Goal: Information Seeking & Learning: Learn about a topic

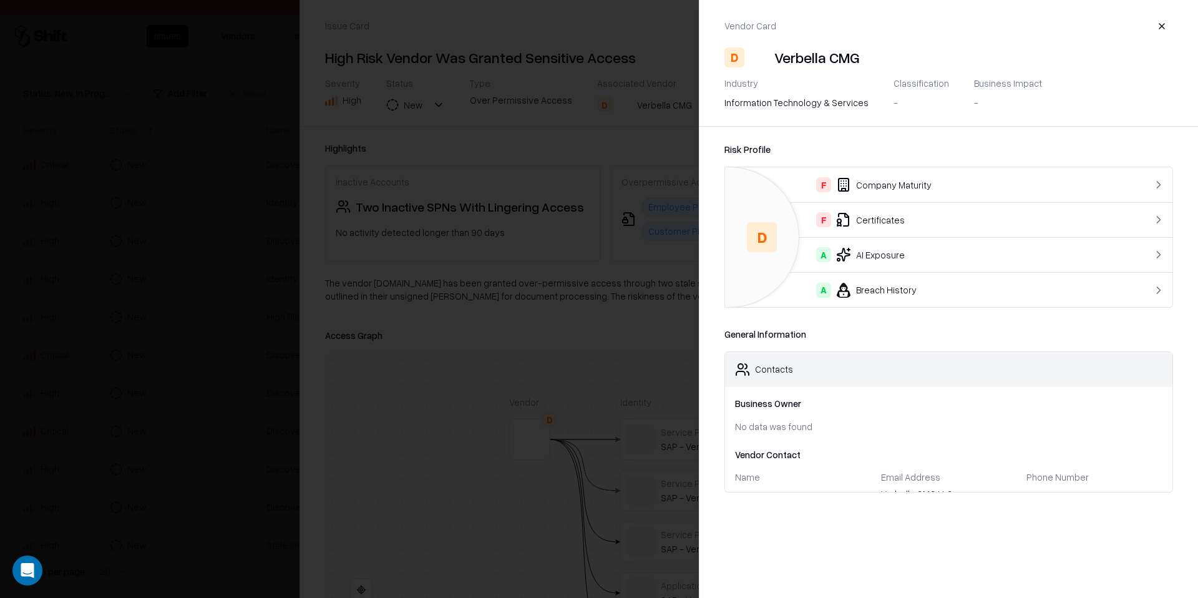
scroll to position [94, 0]
click at [1158, 27] on button "button" at bounding box center [1162, 26] width 22 height 22
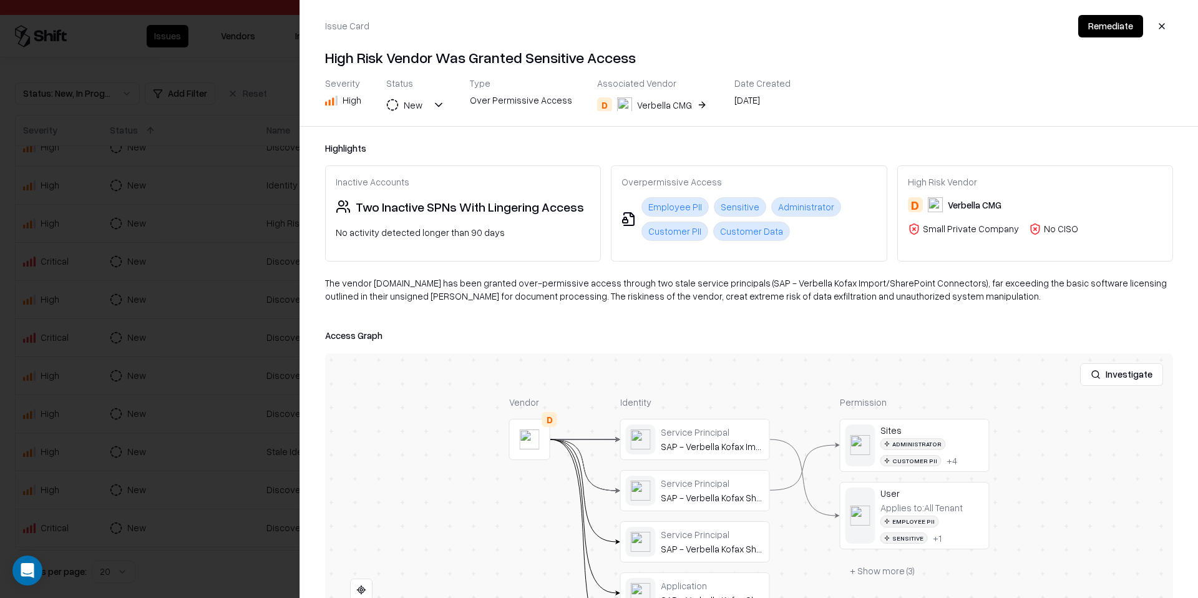
click at [673, 114] on div "Issue Card Remediate High Risk Vendor Was Granted Sensitive Access Severity Hig…" at bounding box center [749, 63] width 898 height 126
click at [673, 111] on div "Issue Card Remediate High Risk Vendor Was Granted Sensitive Access Severity Hig…" at bounding box center [749, 63] width 898 height 126
click at [688, 109] on button "D Verbella CMG" at bounding box center [653, 105] width 112 height 22
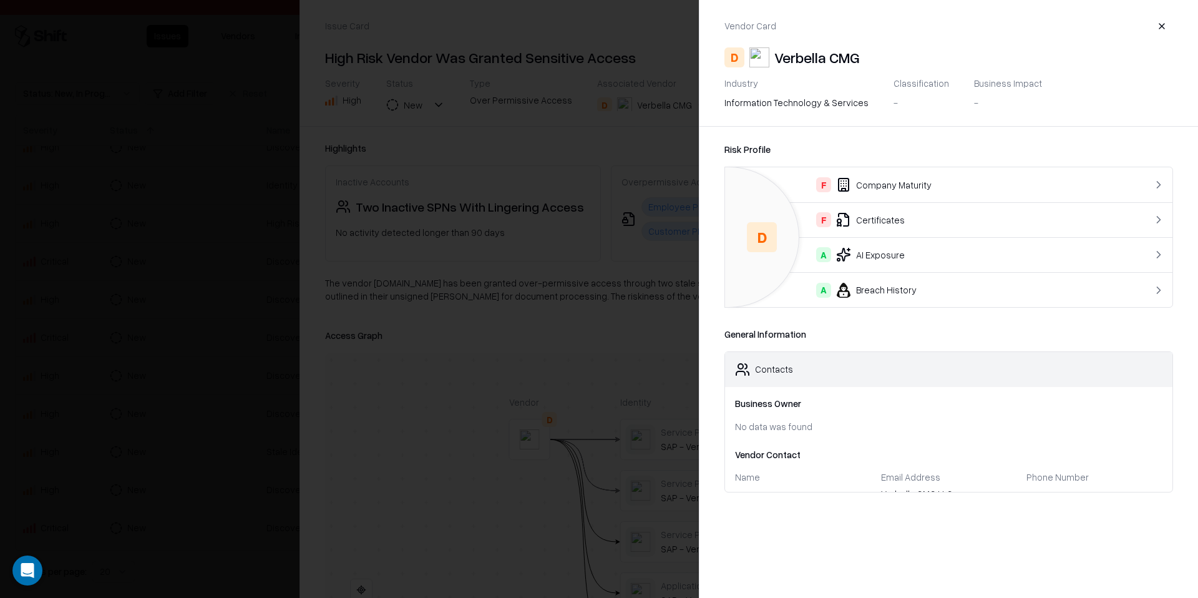
click at [906, 296] on div "A Breach History" at bounding box center [923, 290] width 377 height 15
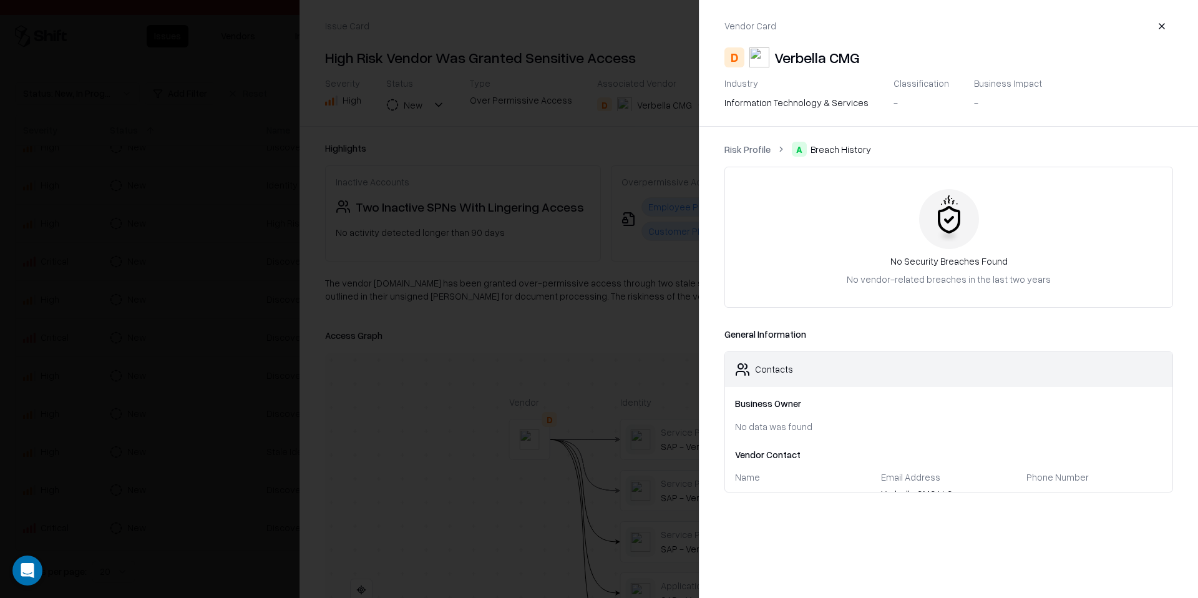
click at [1168, 30] on button "button" at bounding box center [1162, 26] width 22 height 22
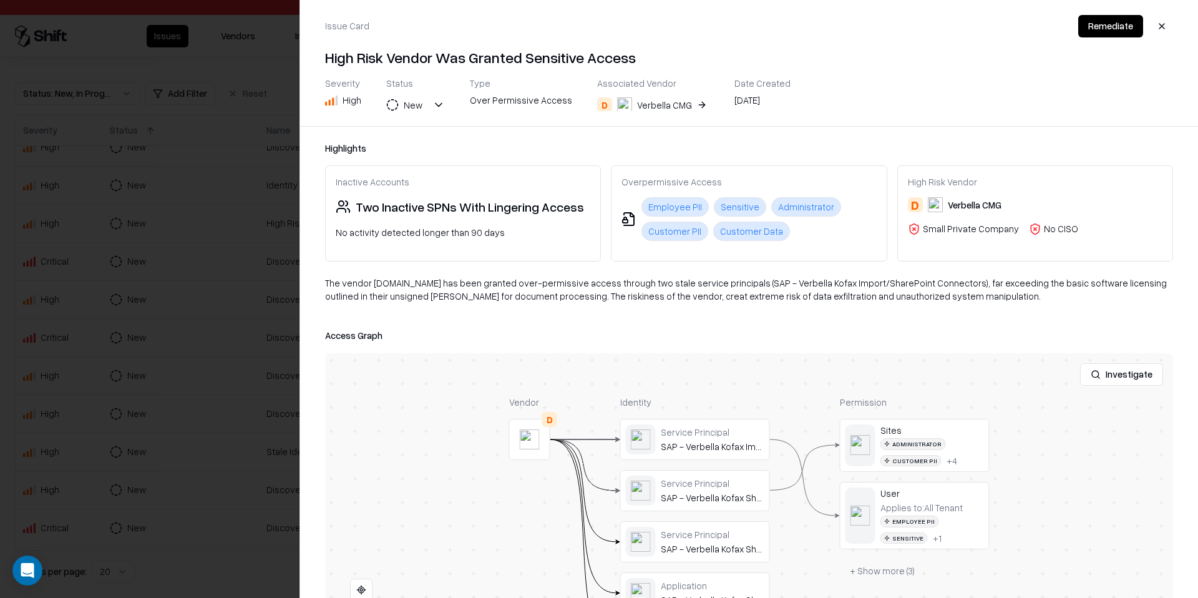
click at [1164, 27] on button "button" at bounding box center [1162, 26] width 22 height 22
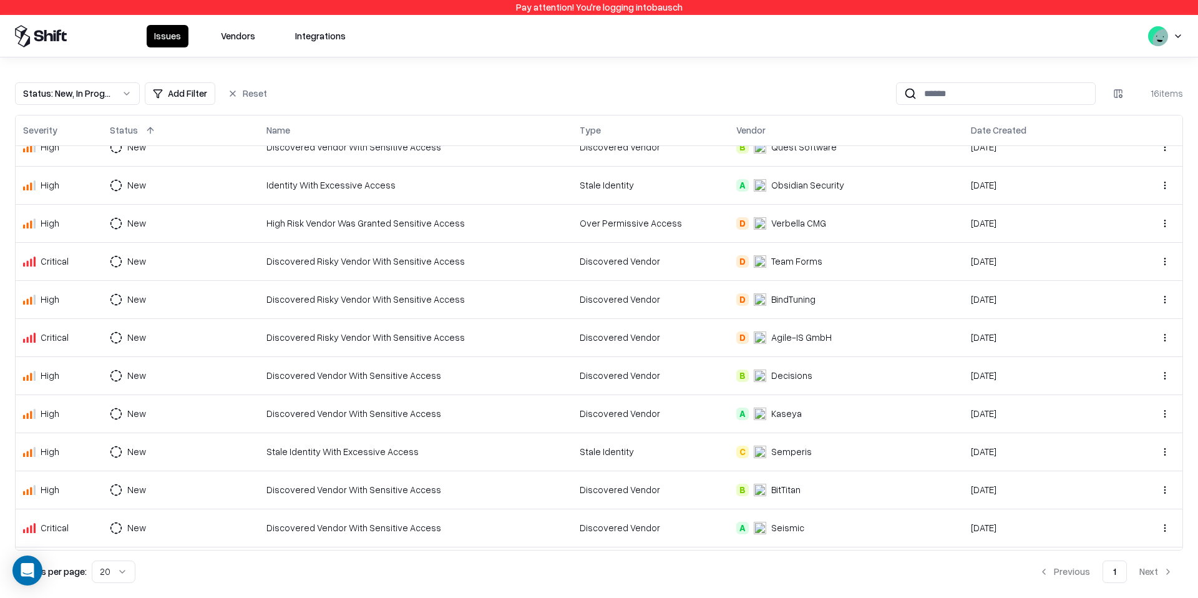
click at [614, 273] on td "Discovered Vendor" at bounding box center [650, 261] width 157 height 38
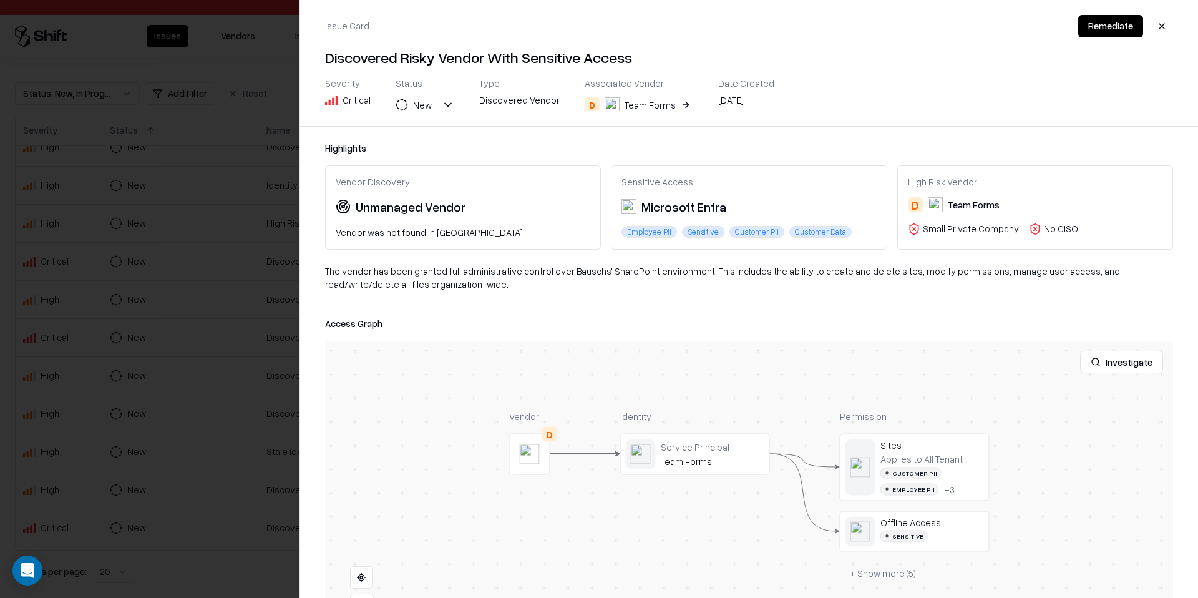
click at [671, 110] on button "D Team Forms" at bounding box center [639, 105] width 109 height 22
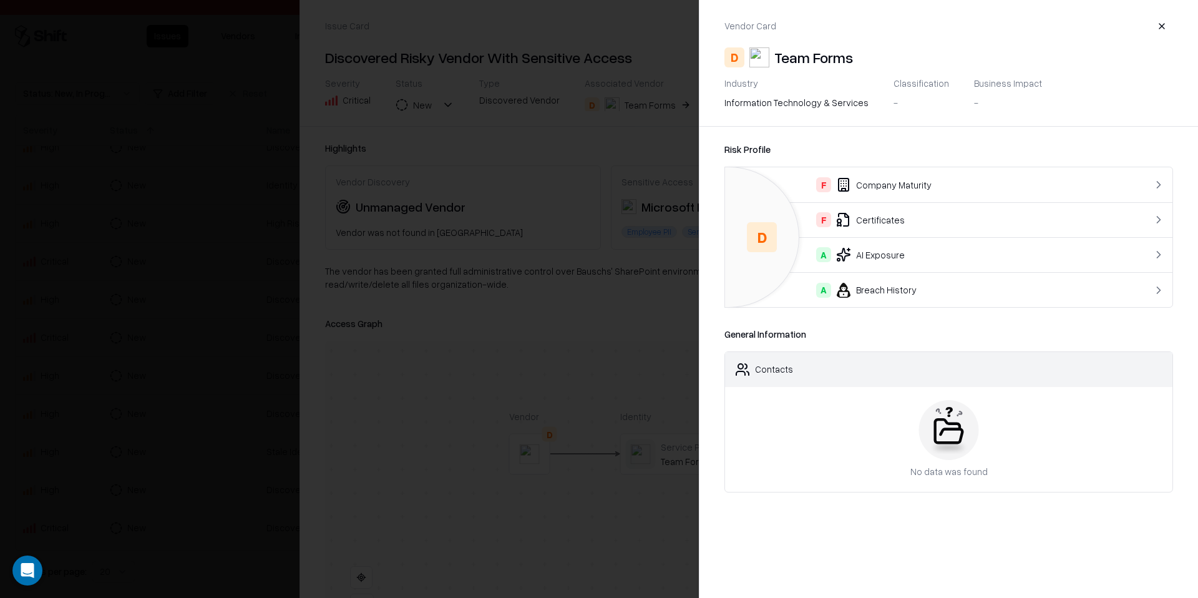
click at [1164, 23] on button "button" at bounding box center [1162, 26] width 22 height 22
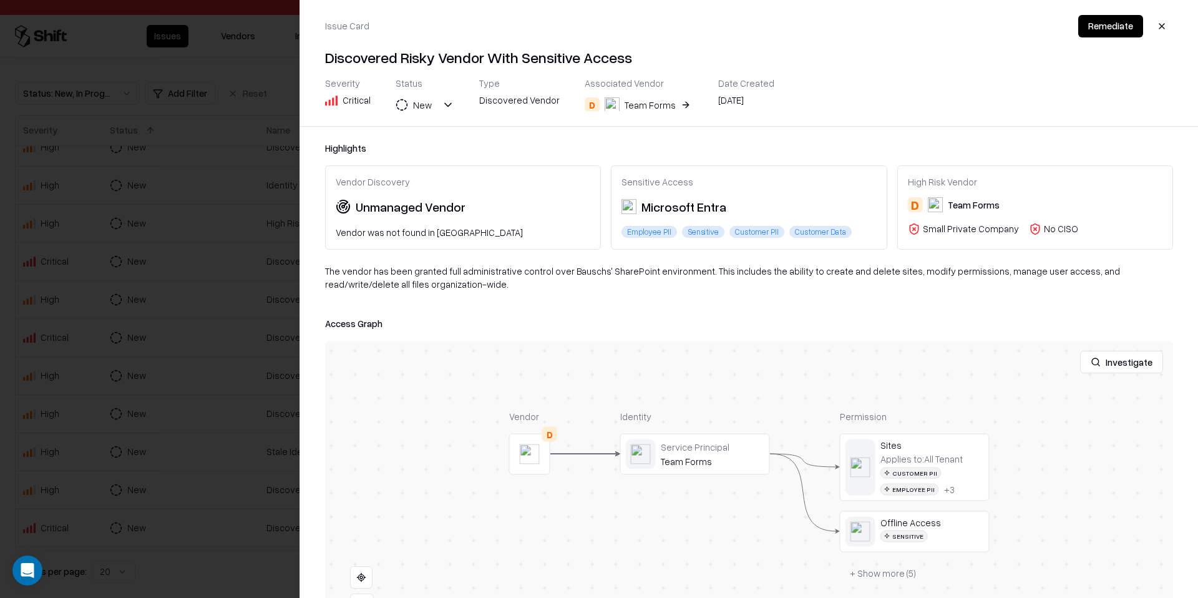
click at [1164, 23] on button "button" at bounding box center [1162, 26] width 22 height 22
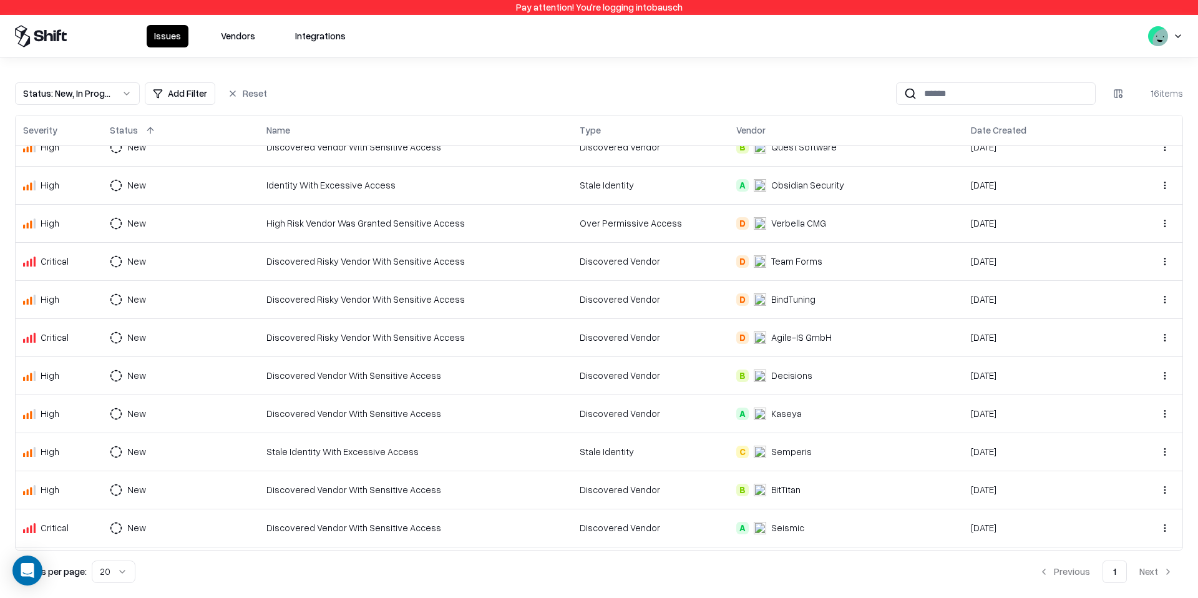
click at [615, 356] on td "Discovered Vendor" at bounding box center [650, 375] width 157 height 38
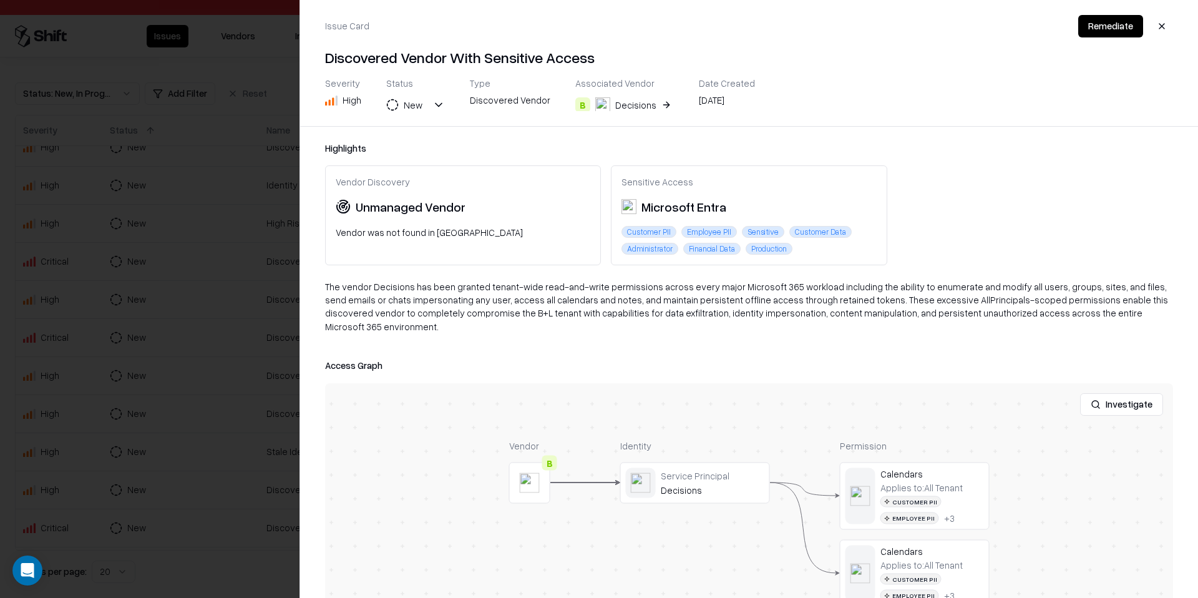
click at [655, 106] on button "B Decisions" at bounding box center [624, 105] width 99 height 22
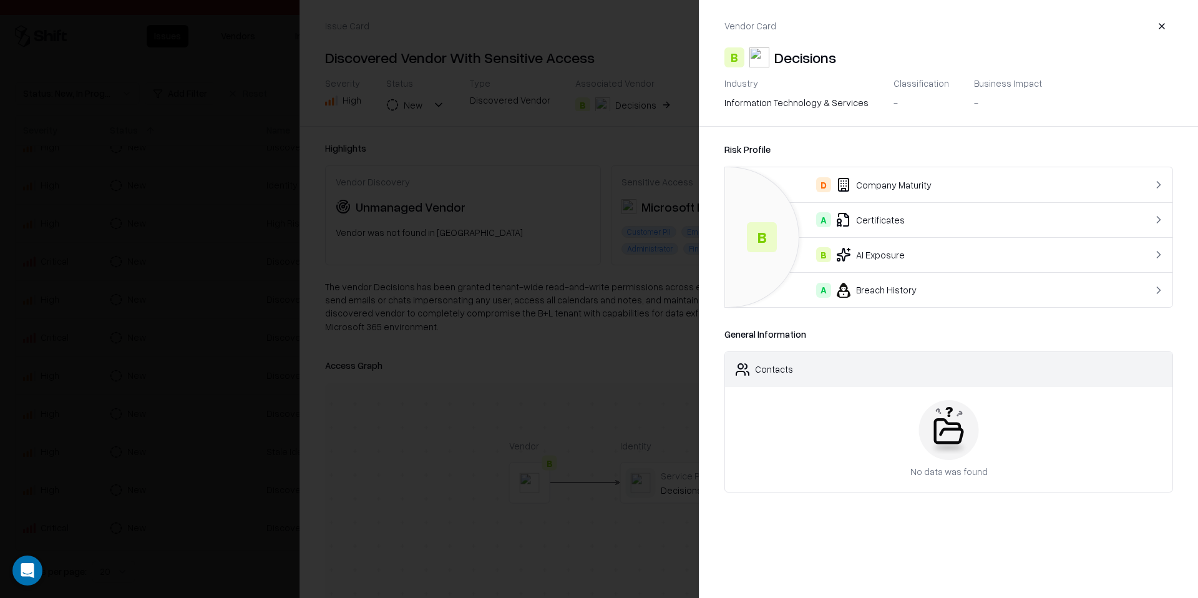
click at [1167, 18] on button "button" at bounding box center [1162, 26] width 22 height 22
click at [1167, 17] on button "button" at bounding box center [1162, 26] width 22 height 22
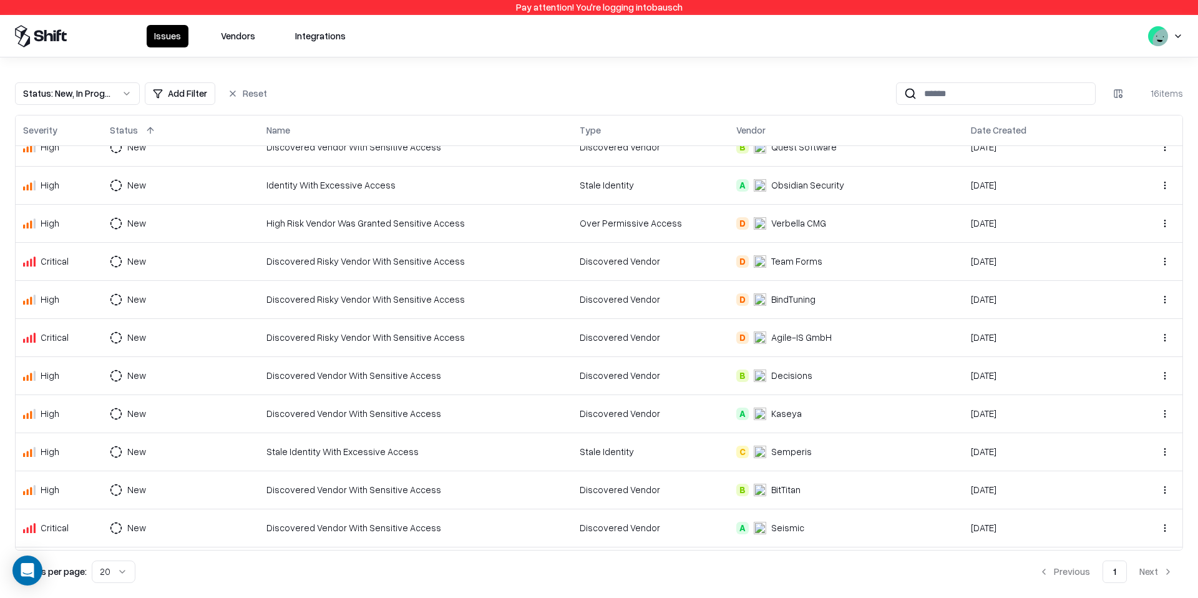
click at [224, 32] on button "Vendors" at bounding box center [237, 36] width 49 height 22
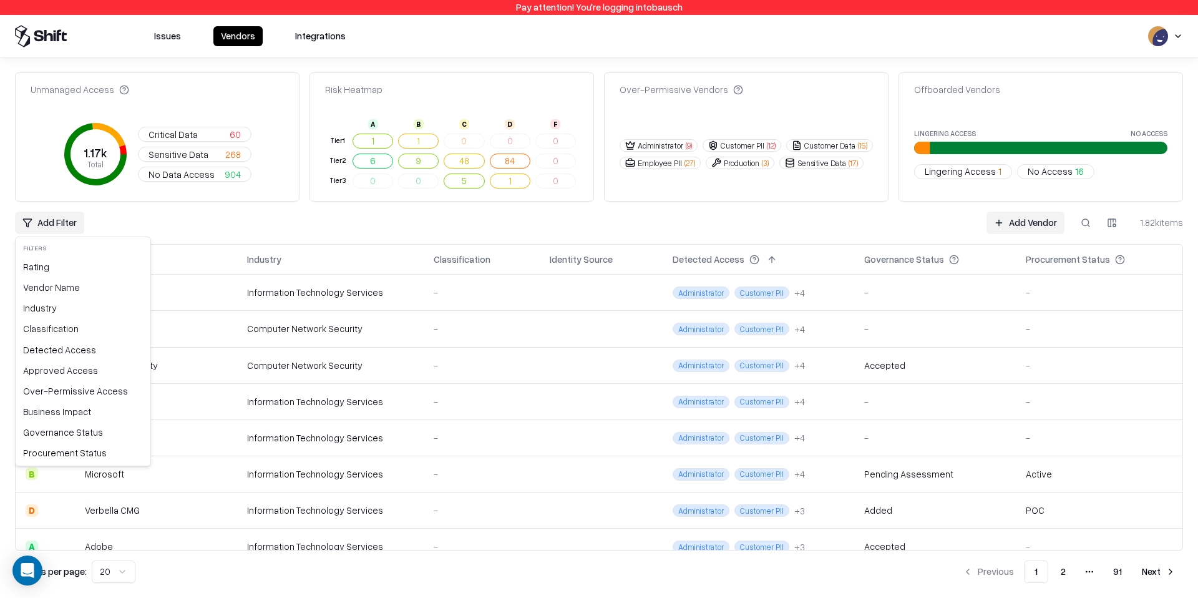
click at [49, 229] on html "Pay attention! You're logging into bausch Issues Vendors Integrations Unmanaged…" at bounding box center [599, 299] width 1198 height 598
click at [54, 267] on div "Rating" at bounding box center [83, 266] width 130 height 21
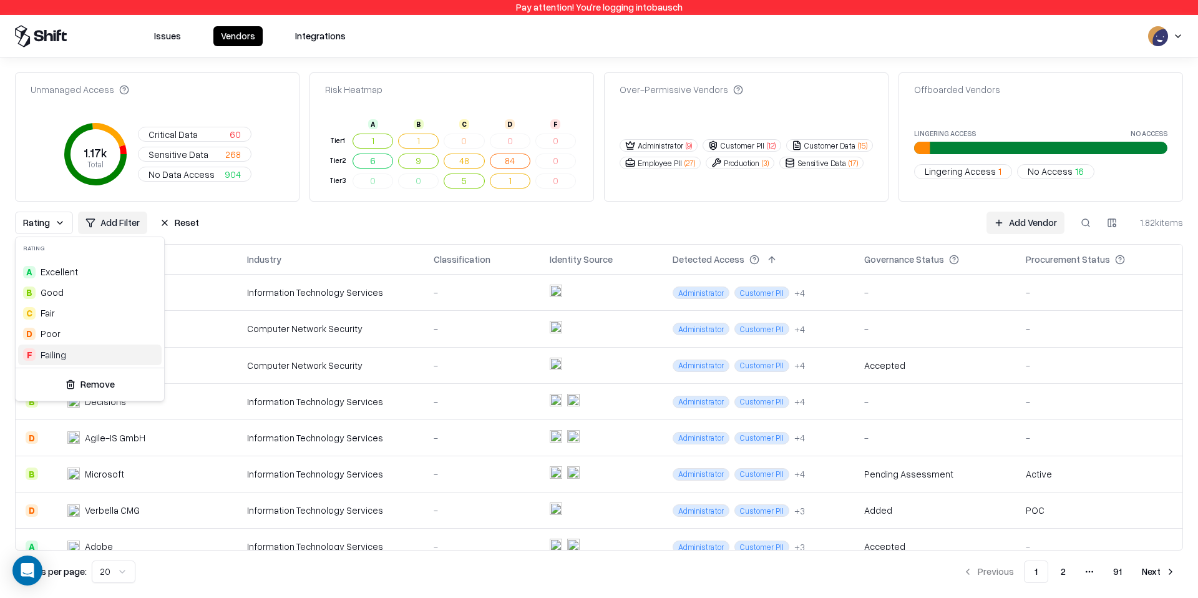
click at [67, 353] on div "F Failing" at bounding box center [90, 354] width 144 height 21
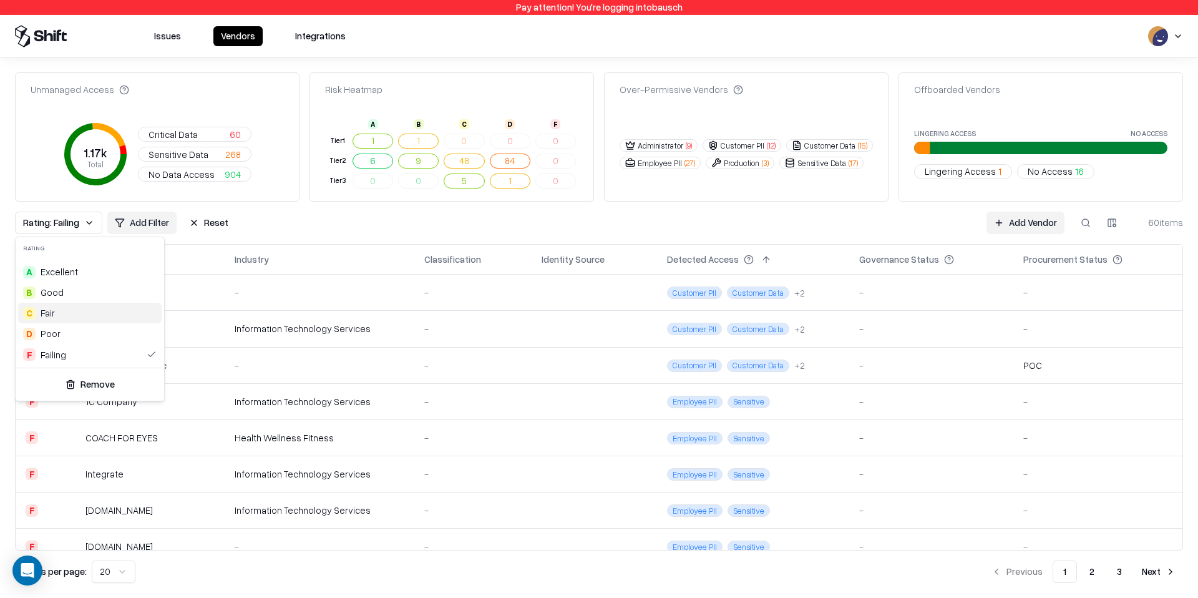
click at [316, 233] on html "Pay attention! You're logging into bausch Issues Vendors Integrations Unmanaged…" at bounding box center [599, 299] width 1198 height 598
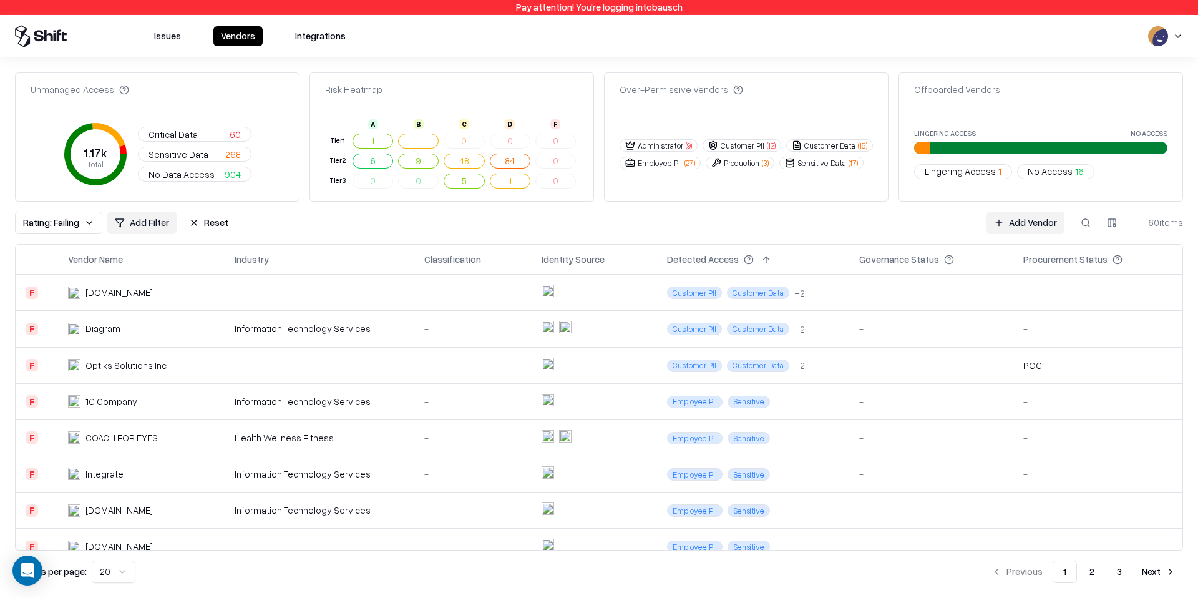
click at [273, 284] on td "-" at bounding box center [320, 293] width 190 height 36
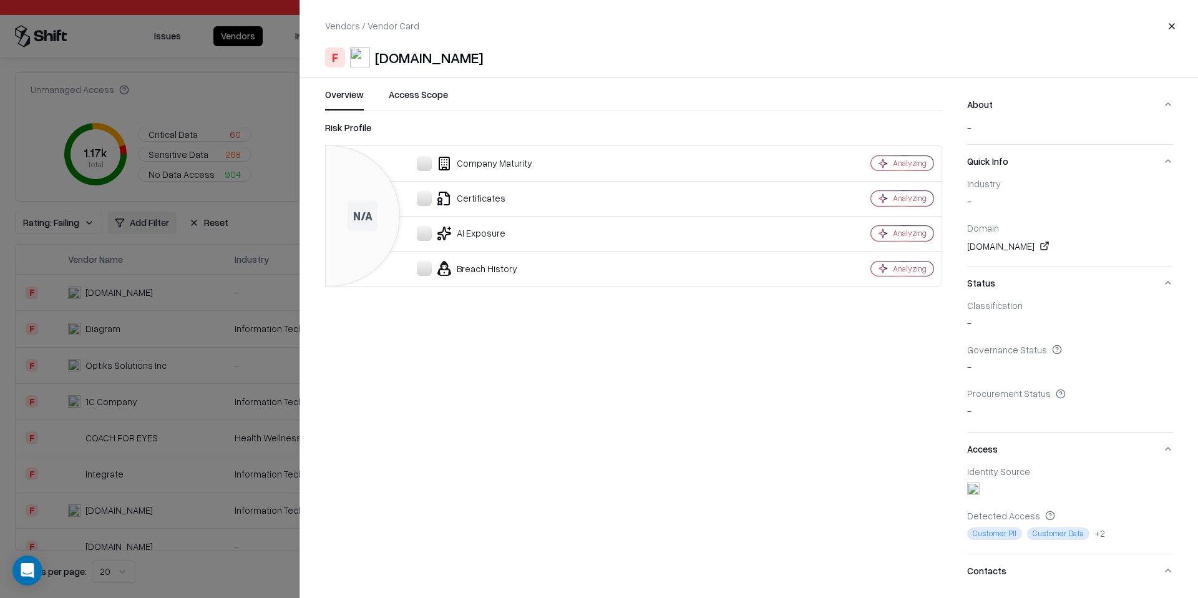
click at [1181, 30] on button "Close" at bounding box center [1172, 26] width 22 height 22
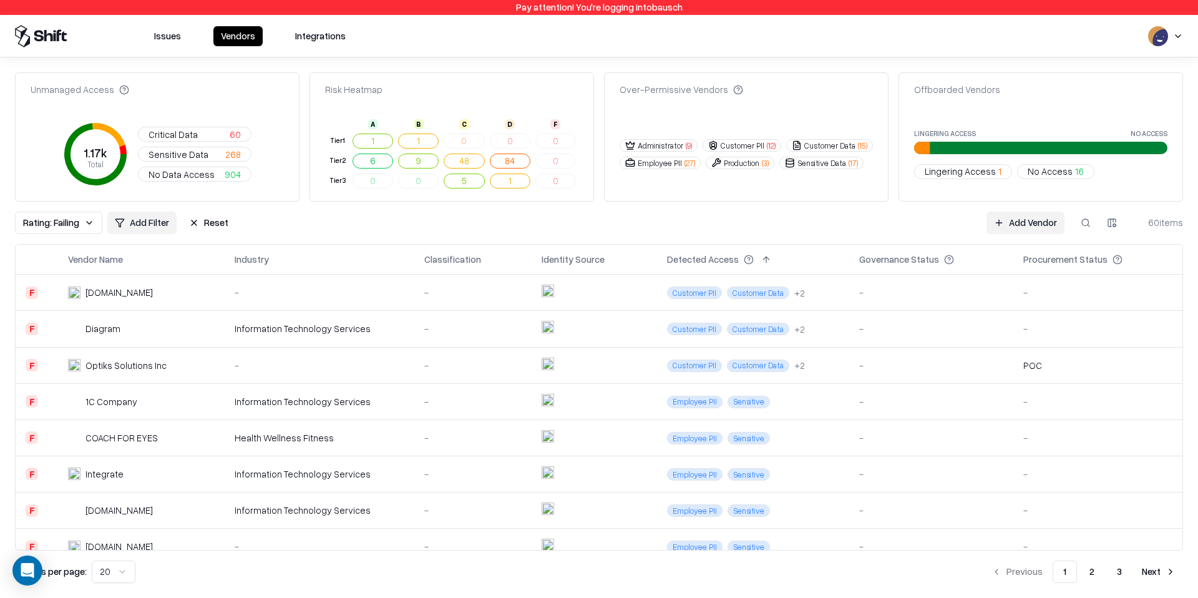
click at [334, 321] on td "Information Technology Services" at bounding box center [320, 329] width 190 height 36
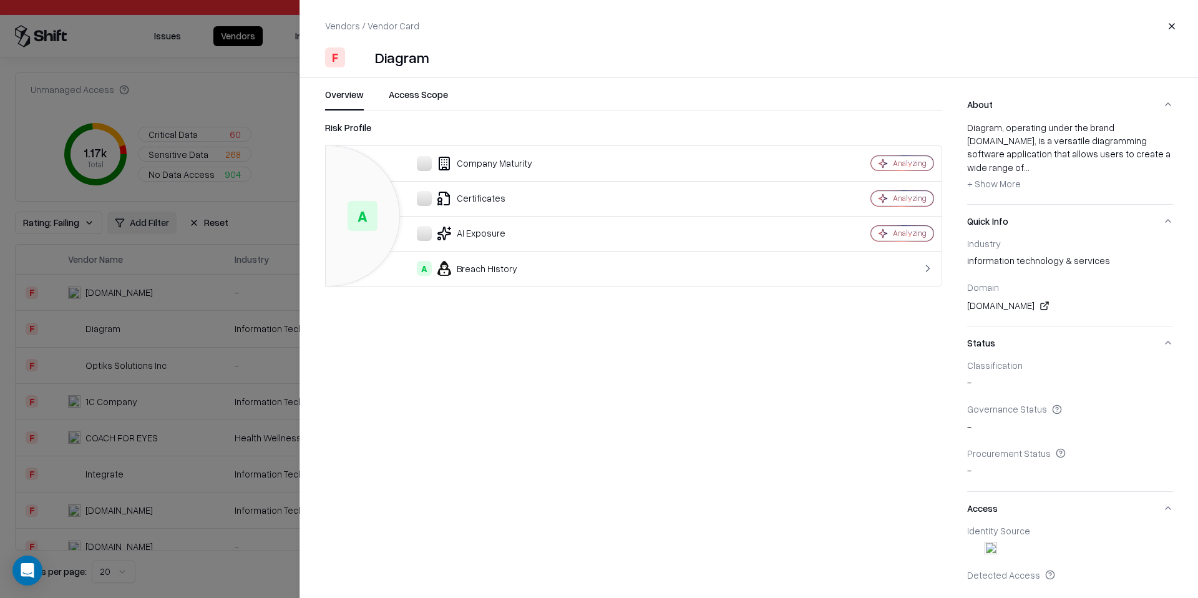
click at [1165, 21] on button "Close" at bounding box center [1172, 26] width 22 height 22
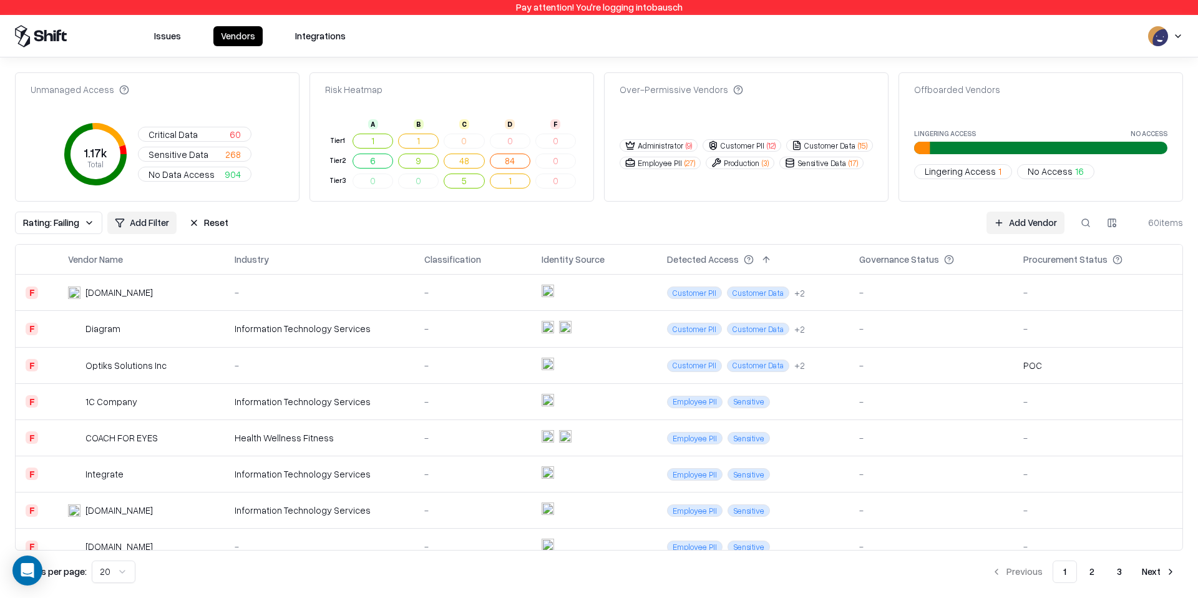
click at [169, 373] on td "Optiks Solutions Inc" at bounding box center [141, 365] width 166 height 36
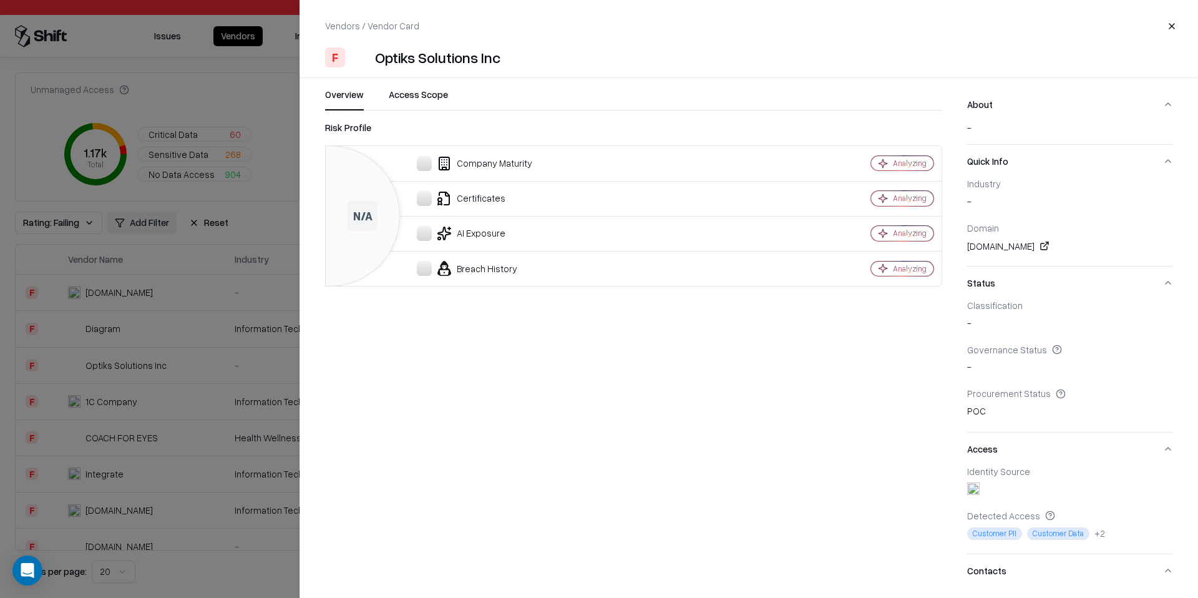
click at [1168, 27] on button "Close" at bounding box center [1172, 26] width 22 height 22
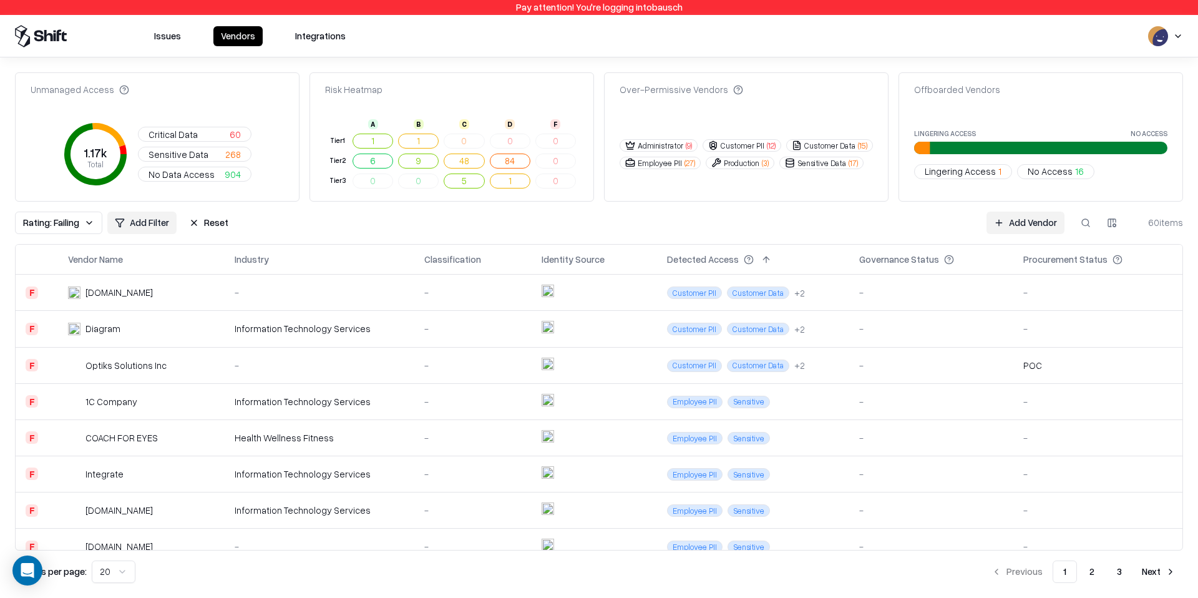
click at [132, 443] on div "COACH FOR EYES" at bounding box center [121, 437] width 72 height 13
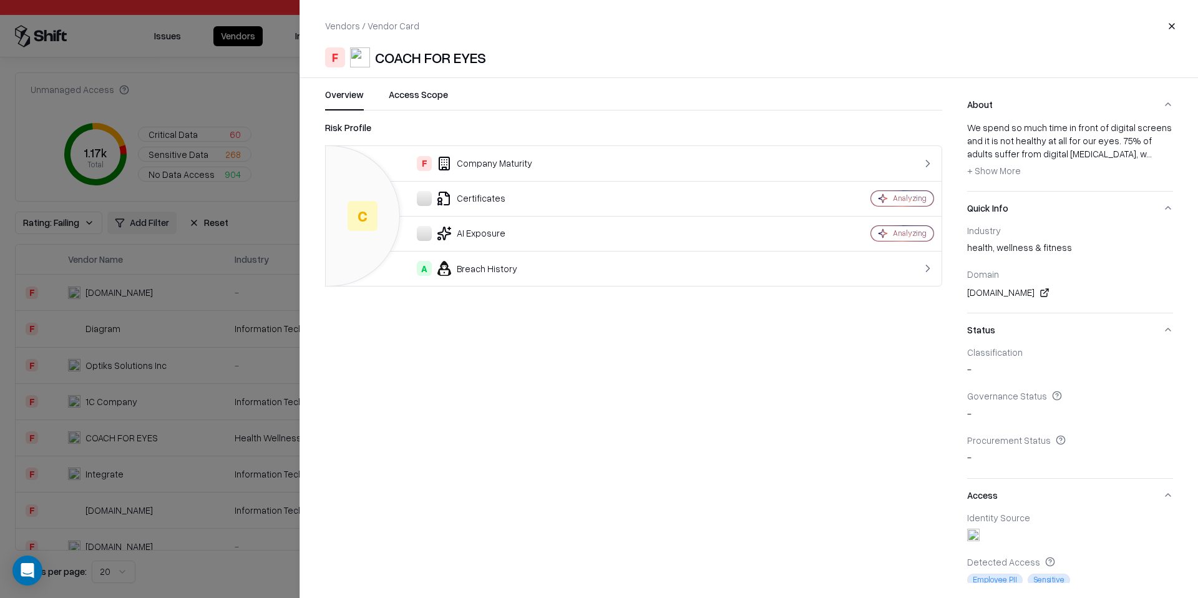
click at [1171, 35] on button "Close" at bounding box center [1172, 26] width 22 height 22
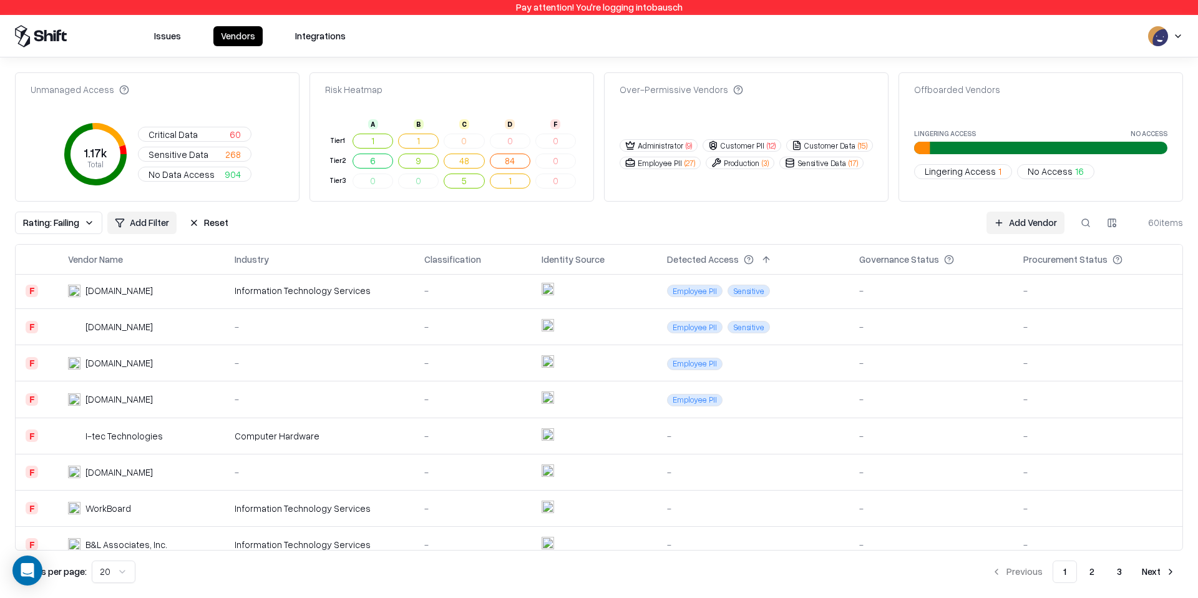
scroll to position [330, 0]
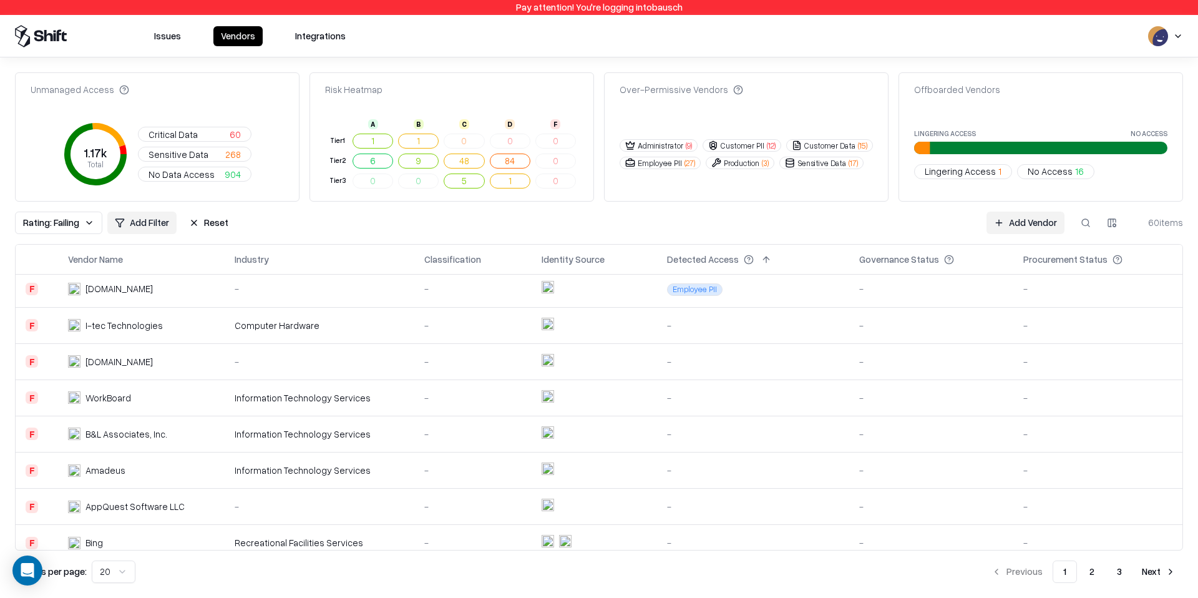
click at [130, 415] on td "WorkBoard" at bounding box center [141, 397] width 166 height 36
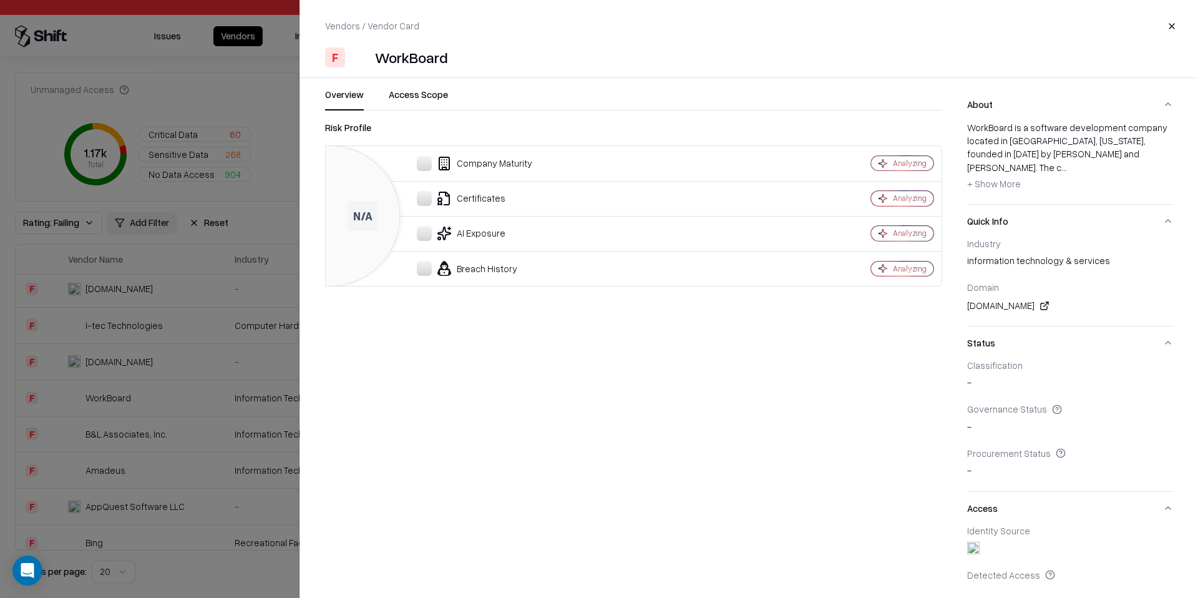
click at [1164, 24] on button "Close" at bounding box center [1172, 26] width 22 height 22
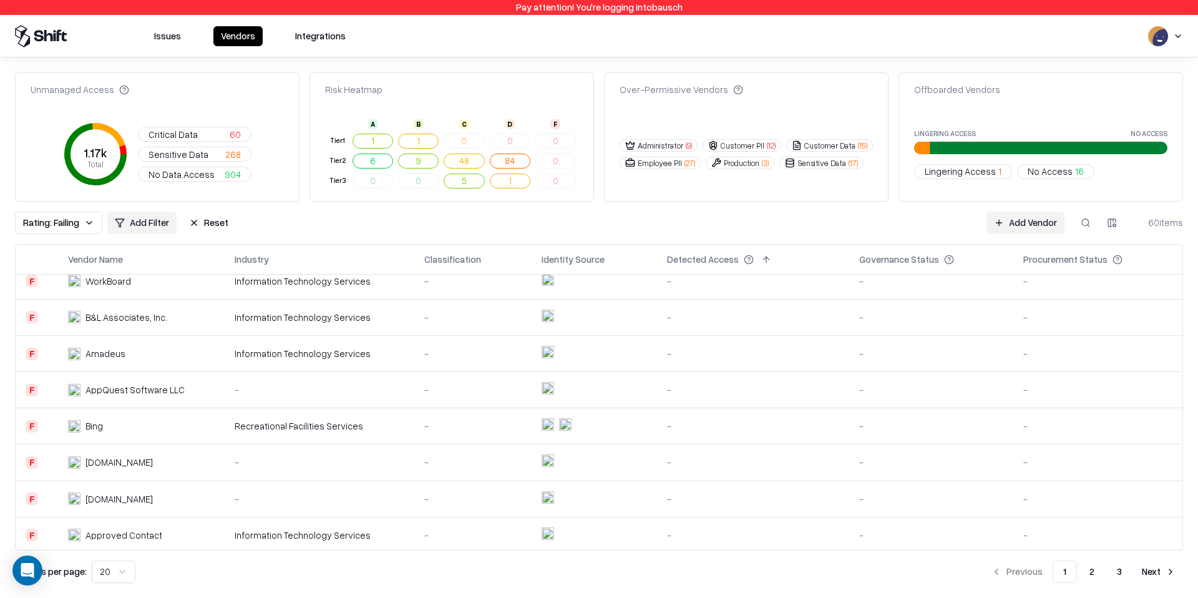
scroll to position [451, 0]
click at [381, 464] on div "-" at bounding box center [320, 458] width 170 height 13
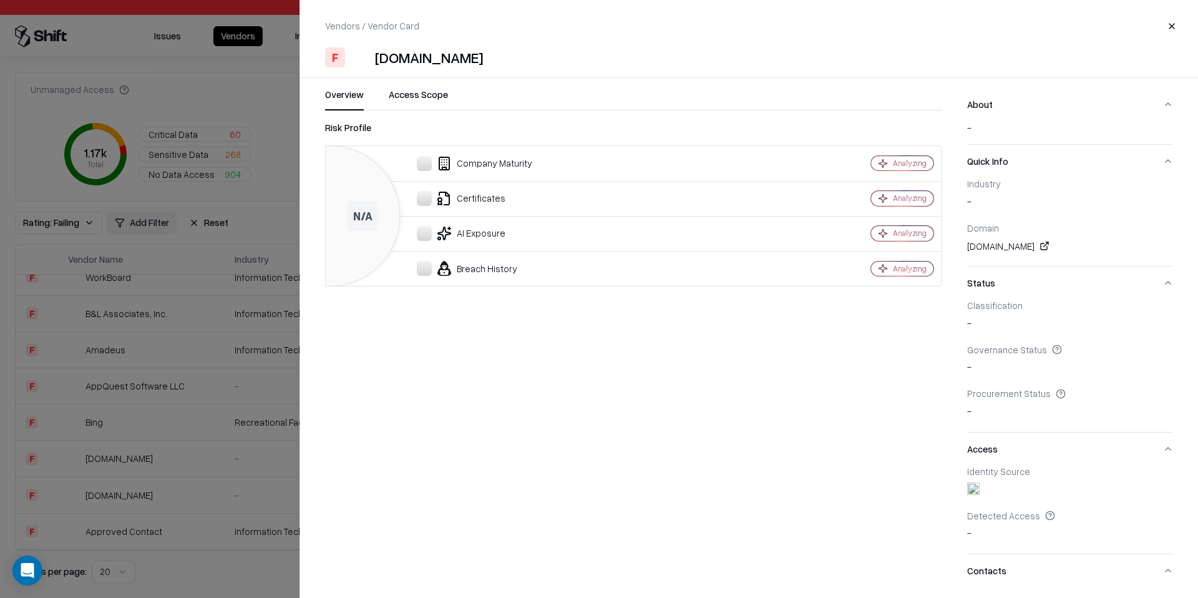
click at [1164, 25] on button "Close" at bounding box center [1172, 26] width 22 height 22
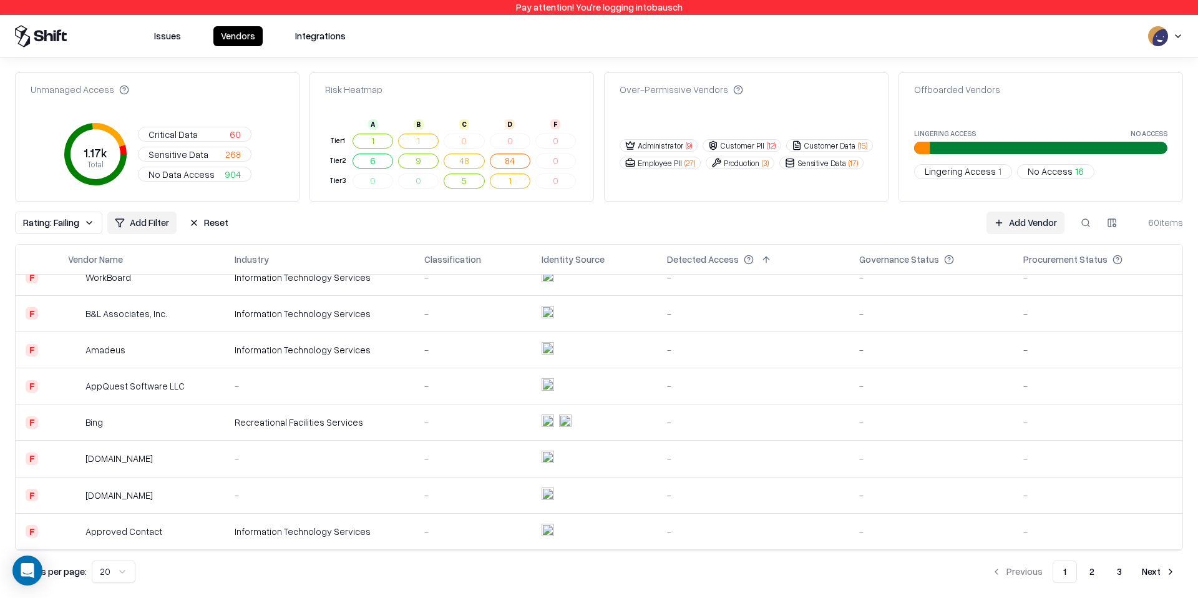
click at [386, 529] on div "Information Technology Services" at bounding box center [320, 531] width 170 height 13
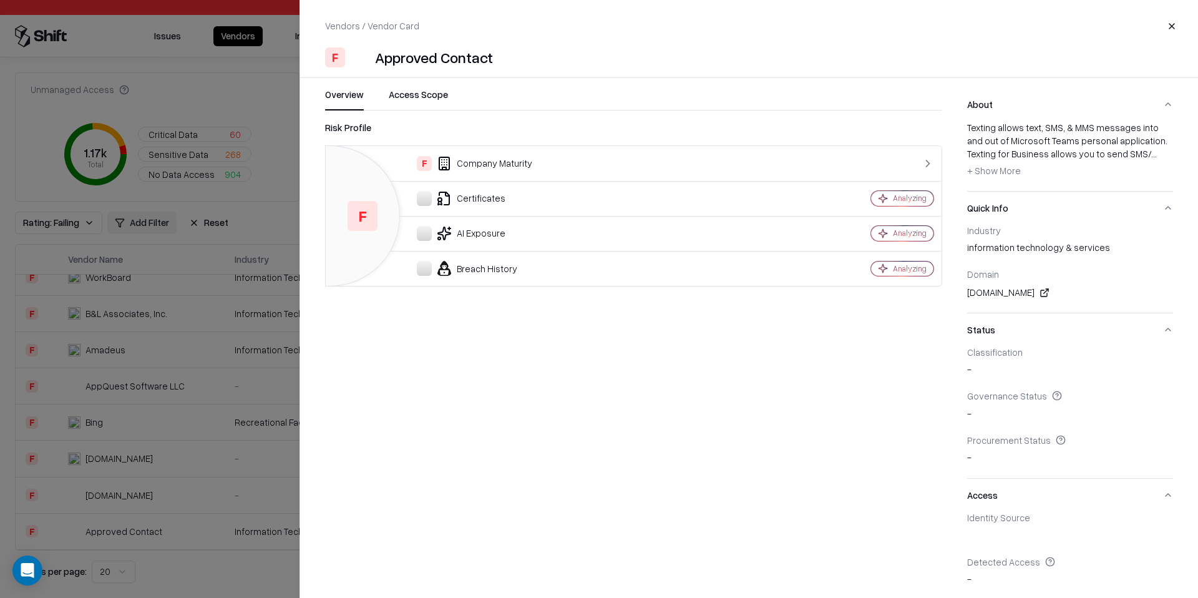
click at [1179, 24] on button "Close" at bounding box center [1172, 26] width 22 height 22
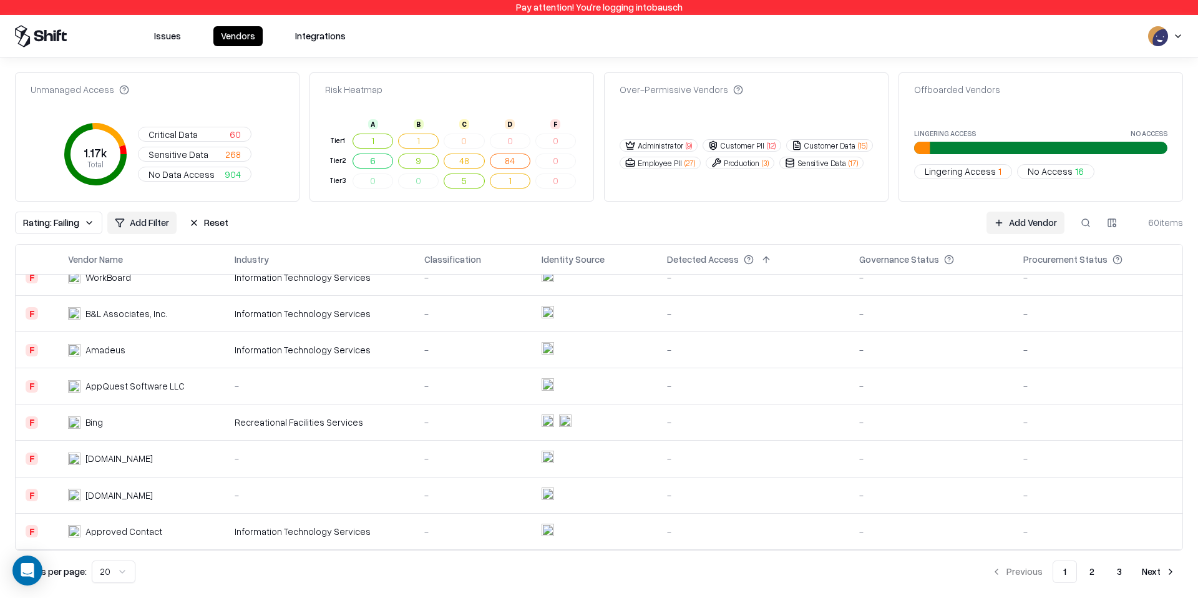
click at [1093, 575] on button "2" at bounding box center [1092, 571] width 25 height 22
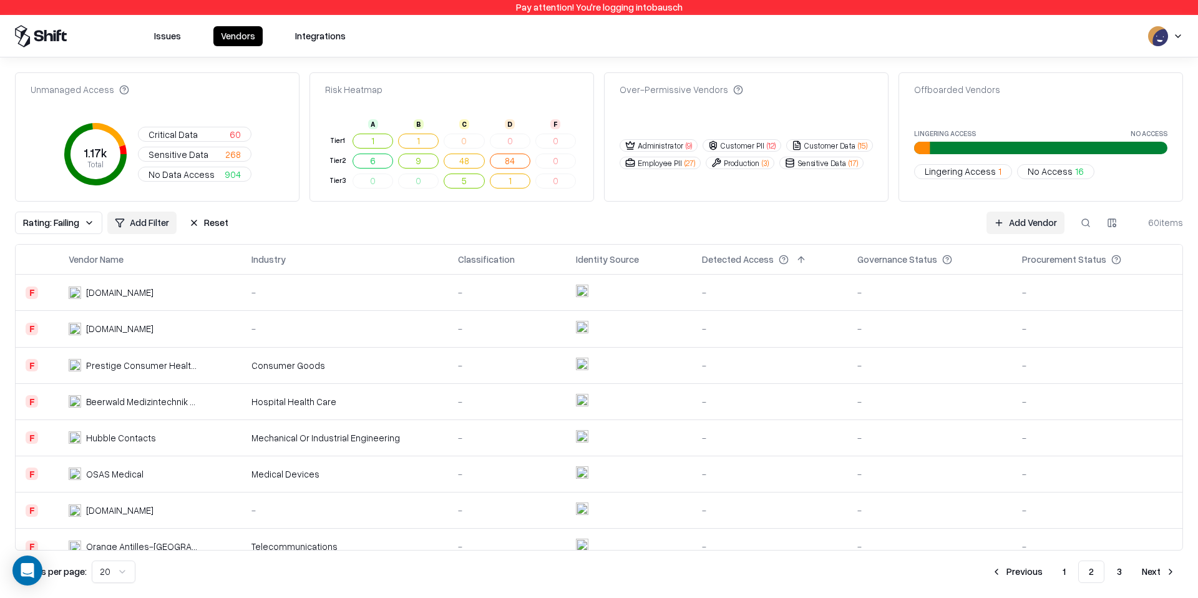
click at [617, 281] on td at bounding box center [629, 293] width 126 height 36
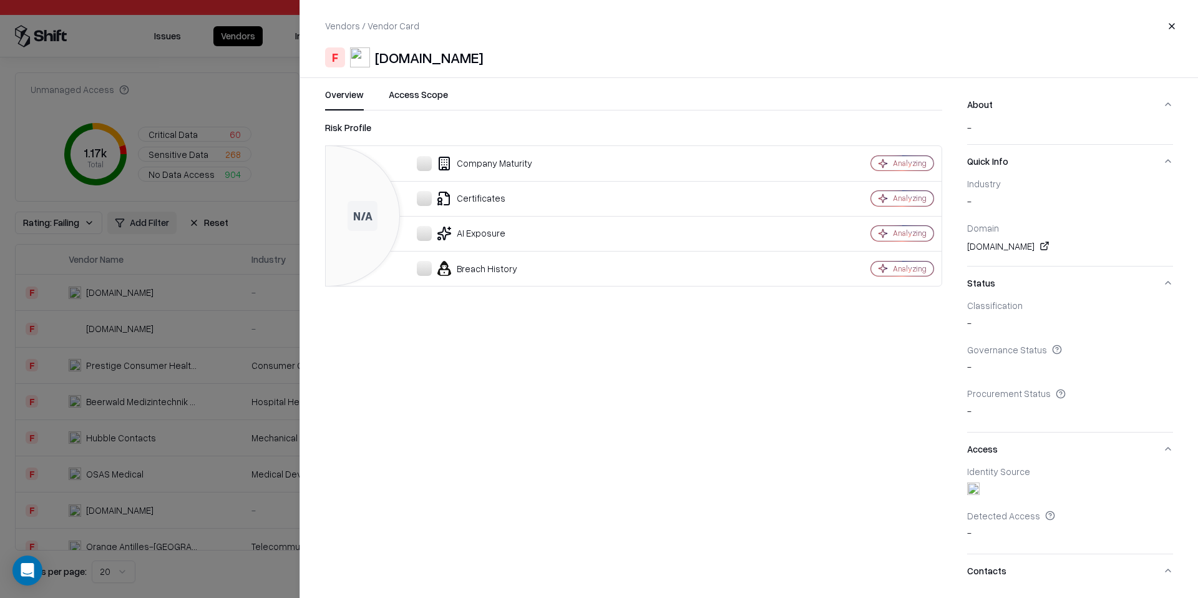
click at [1161, 30] on button "Close" at bounding box center [1172, 26] width 22 height 22
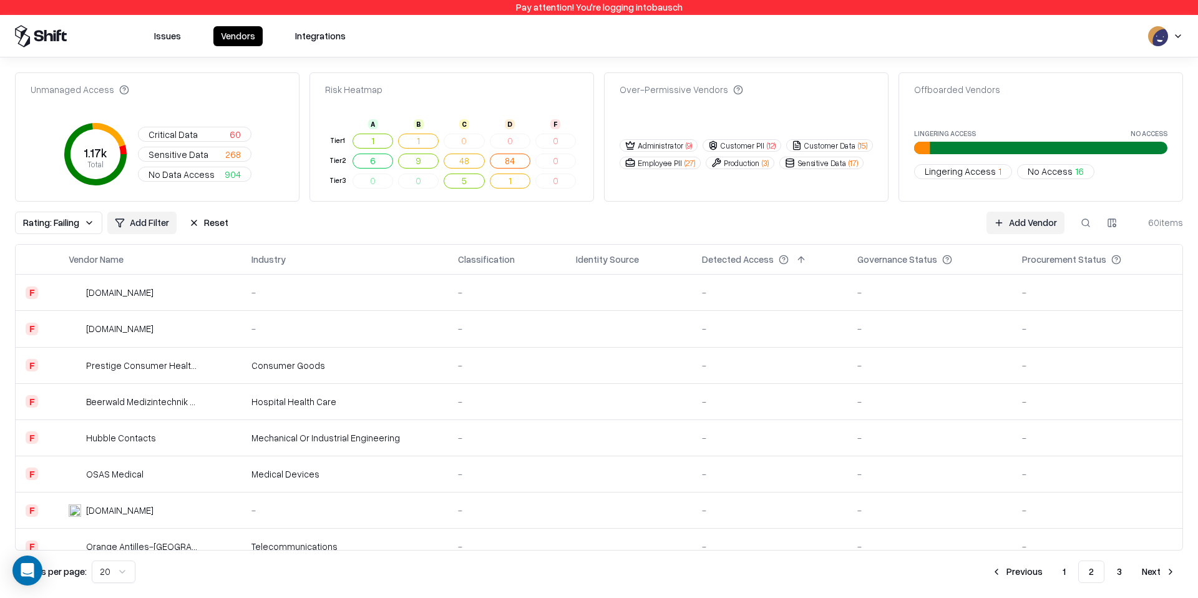
click at [660, 330] on td at bounding box center [629, 329] width 126 height 36
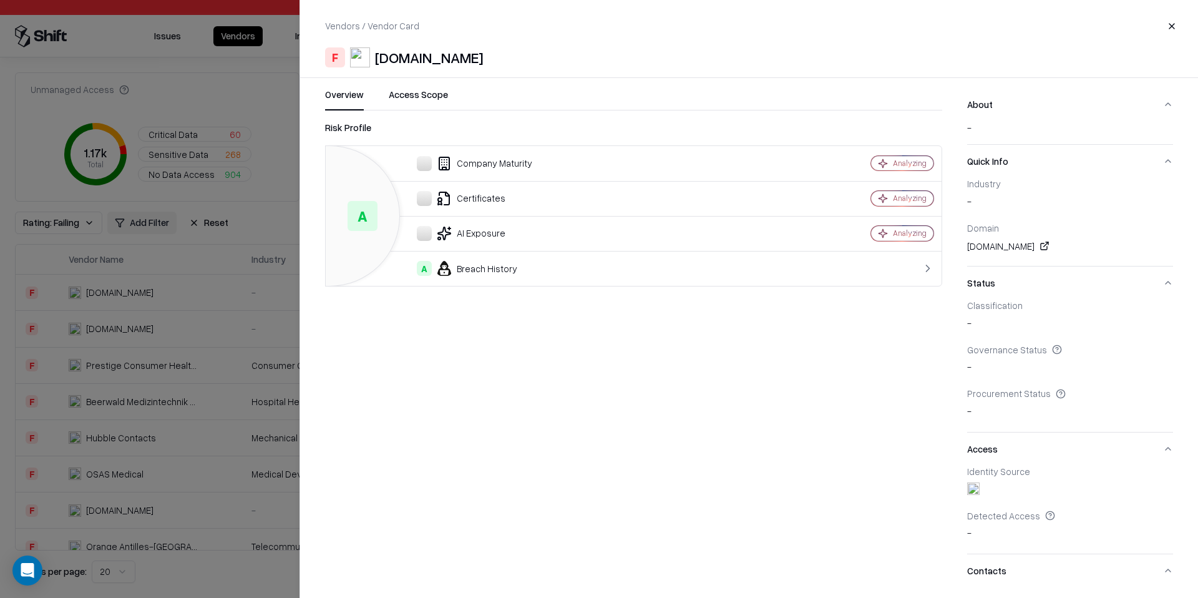
click at [733, 276] on div "A Breach History" at bounding box center [552, 268] width 432 height 15
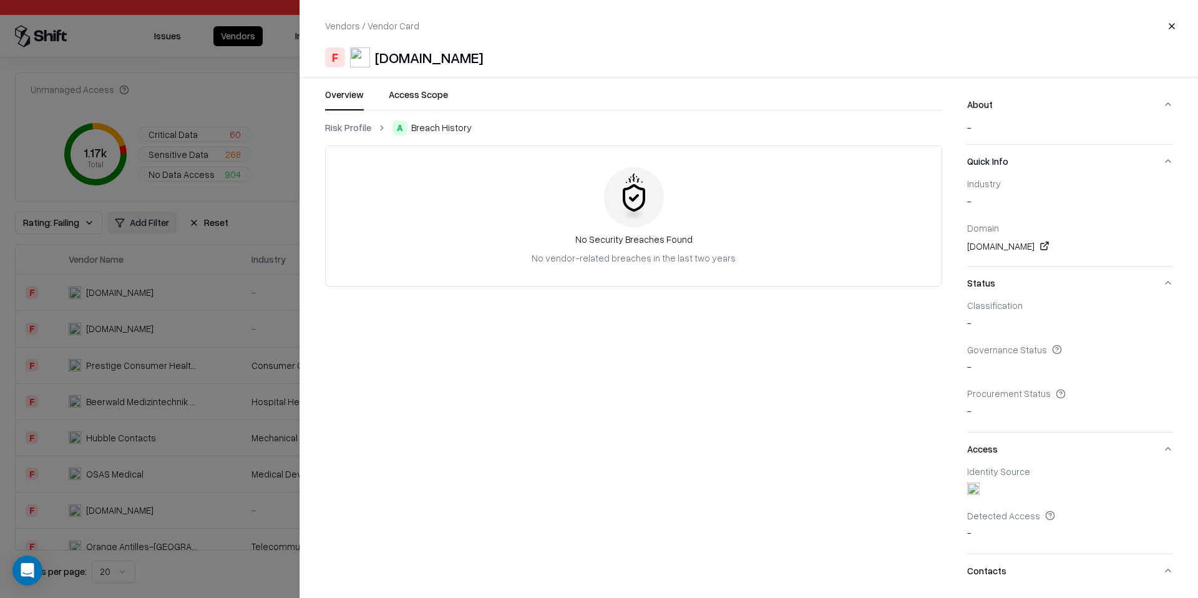
click at [1174, 17] on button "Close" at bounding box center [1172, 26] width 22 height 22
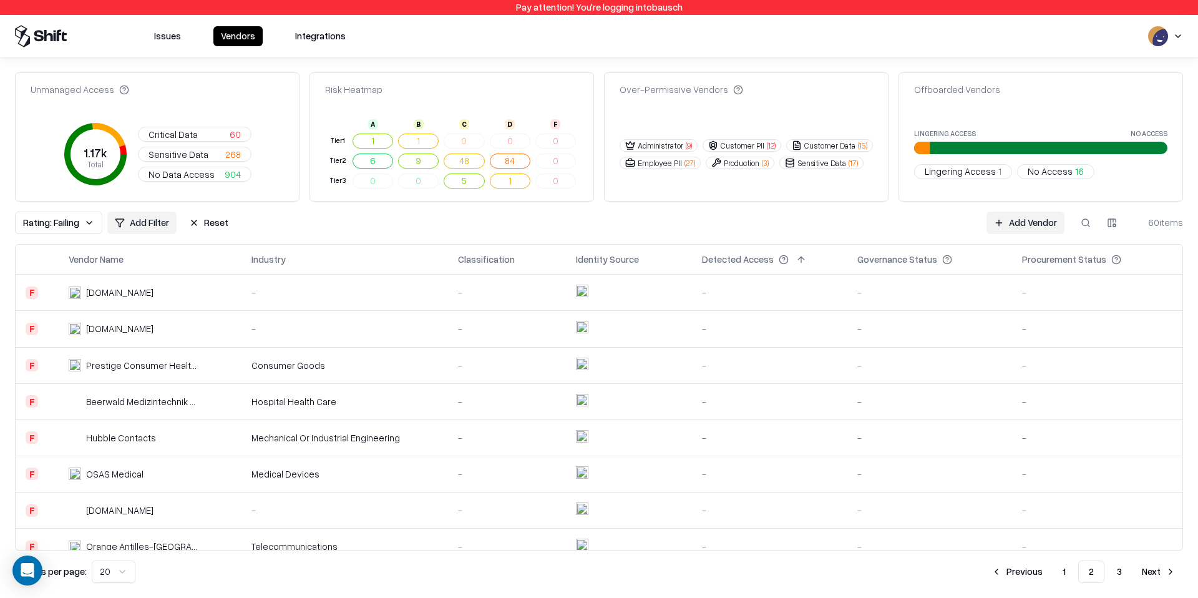
scroll to position [16, 0]
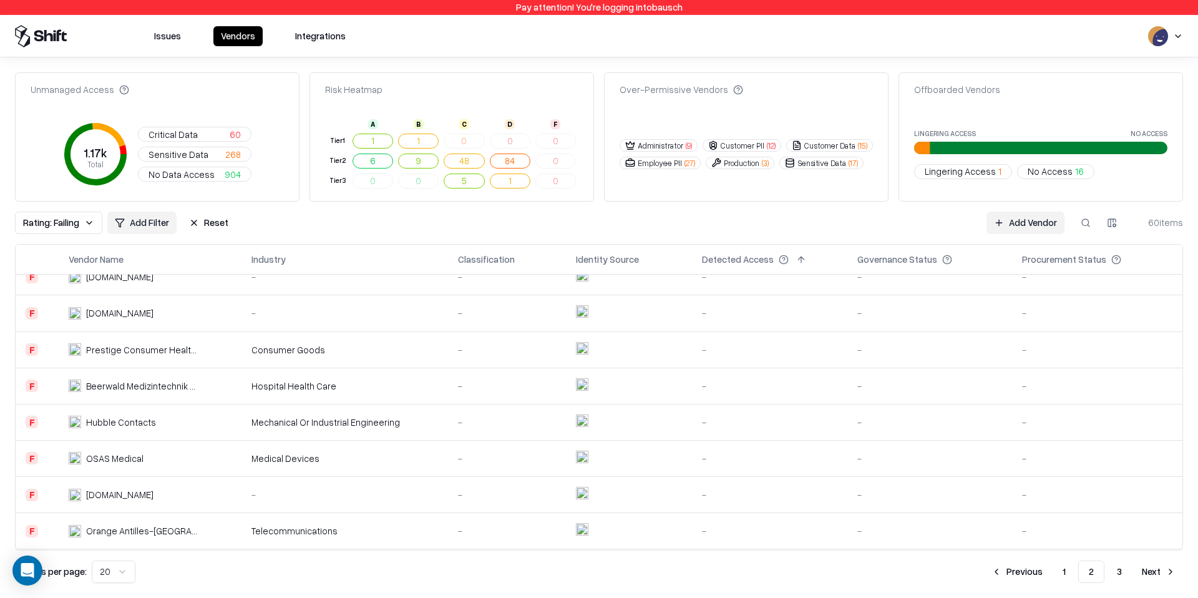
click at [533, 454] on div "-" at bounding box center [507, 458] width 99 height 13
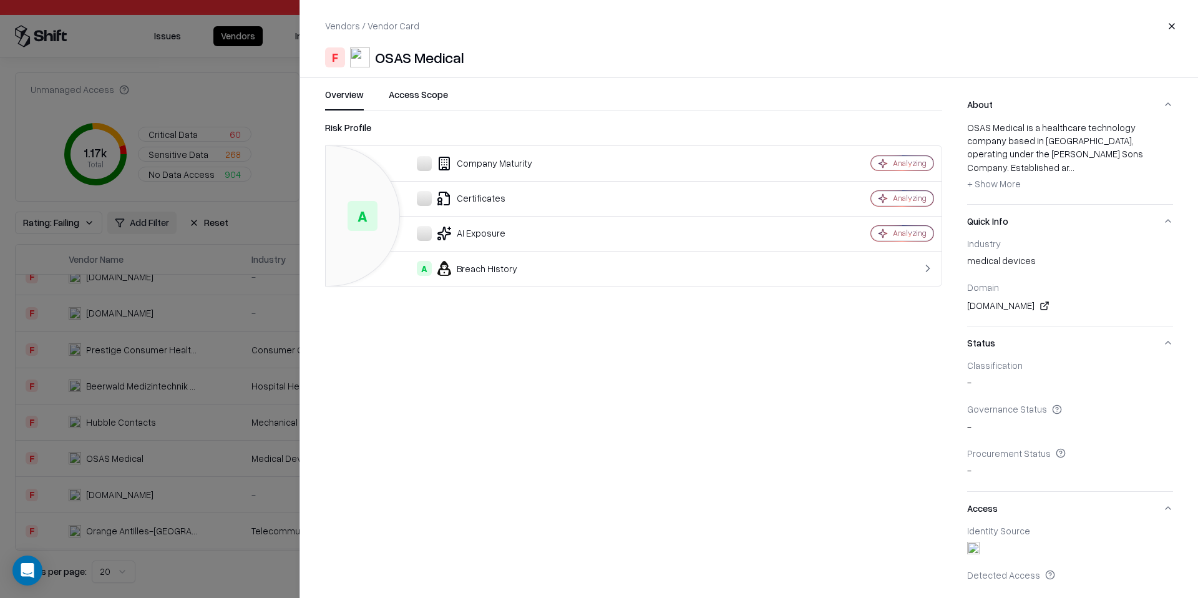
click at [525, 270] on div "A Breach History" at bounding box center [552, 268] width 432 height 15
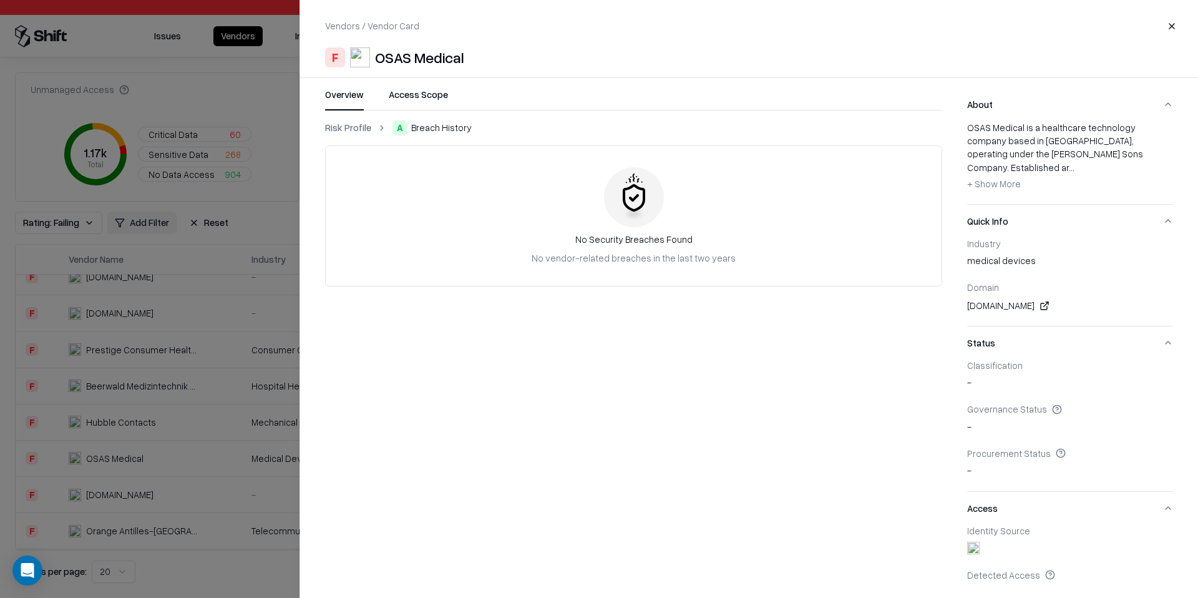
click at [1172, 20] on button "Close" at bounding box center [1172, 26] width 22 height 22
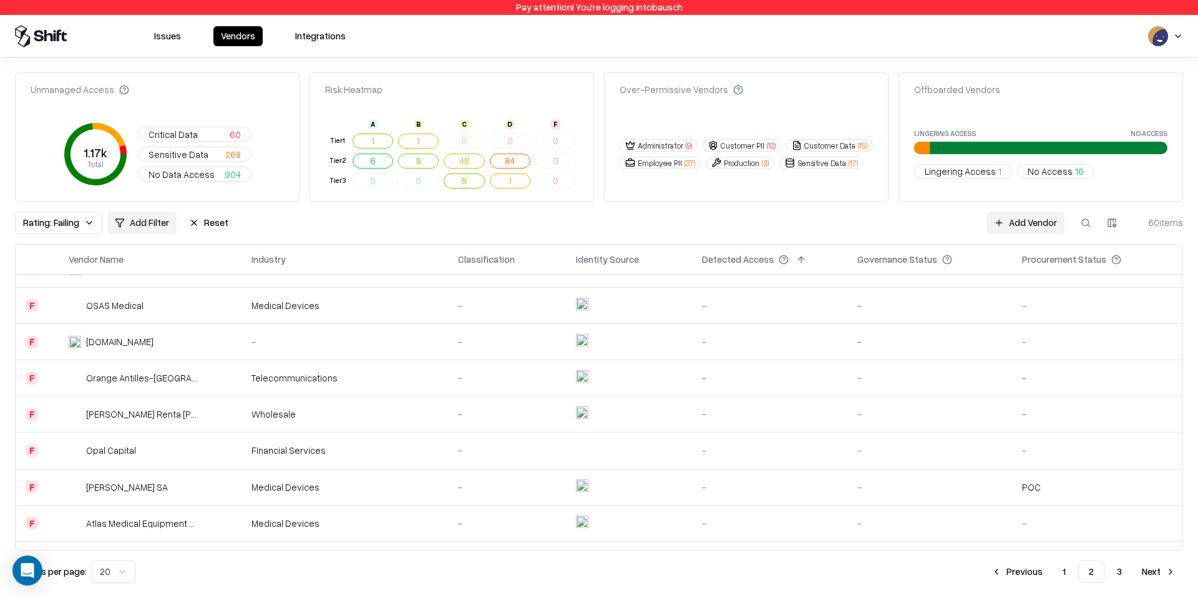
scroll to position [178, 0]
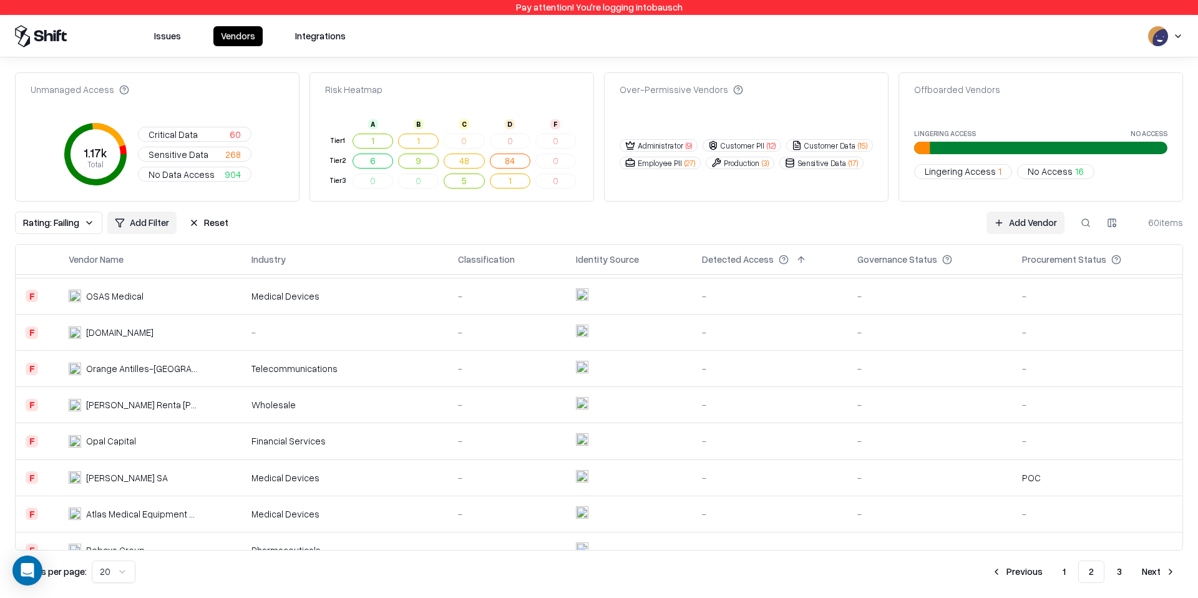
click at [387, 446] on div "Financial Services" at bounding box center [344, 440] width 186 height 13
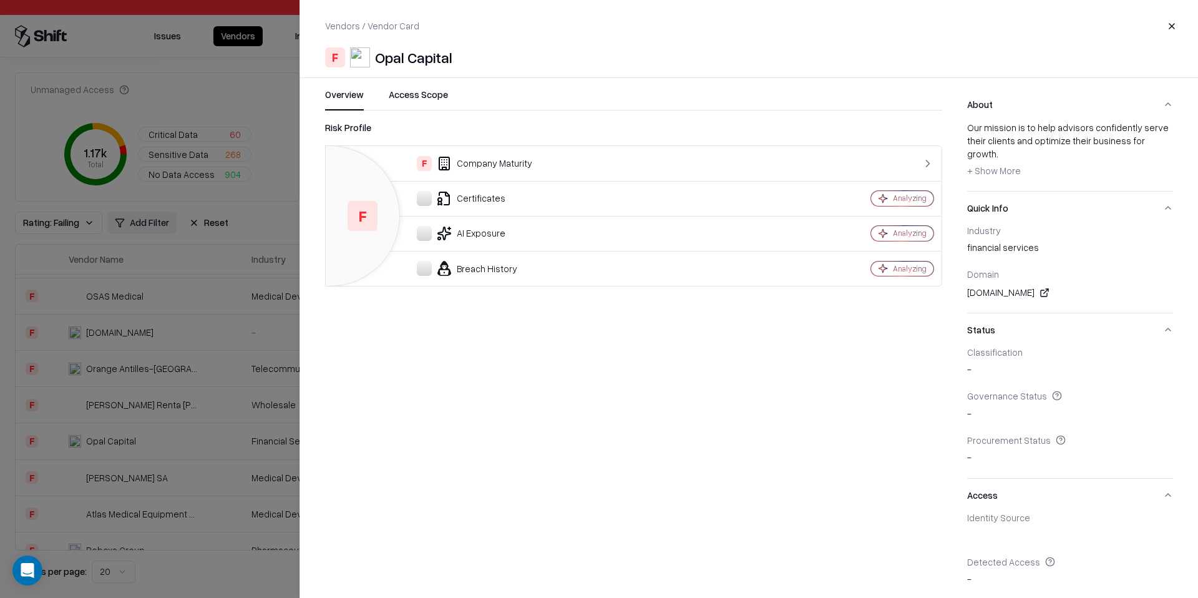
click at [1170, 20] on button "Close" at bounding box center [1172, 26] width 22 height 22
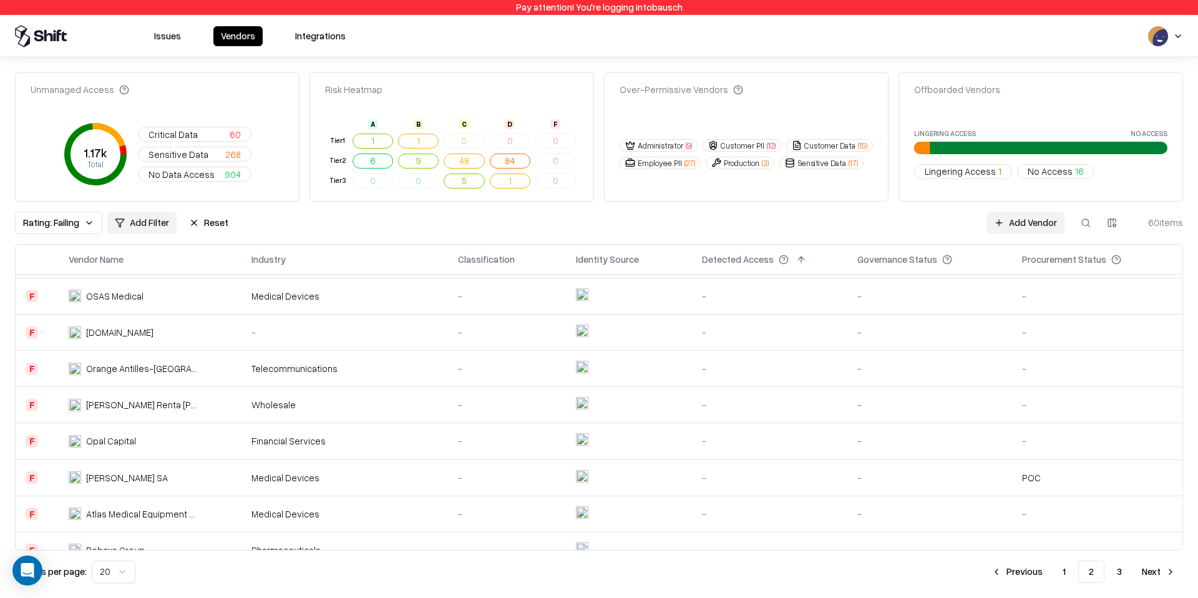
click at [170, 39] on button "Issues" at bounding box center [168, 36] width 42 height 20
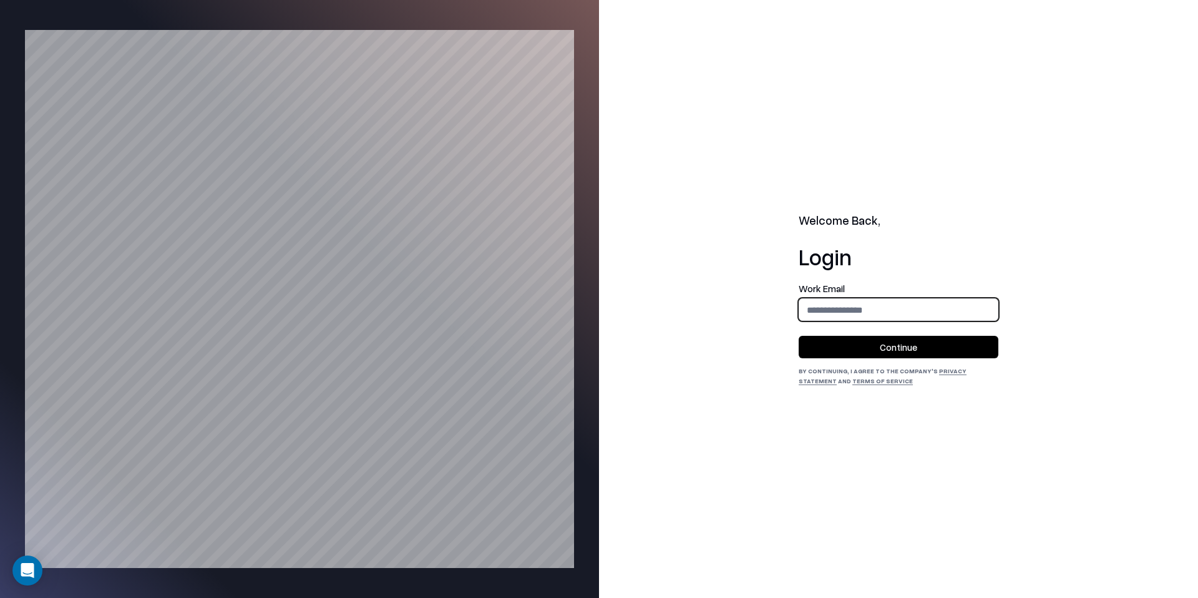
click at [861, 308] on input "email" at bounding box center [898, 309] width 198 height 23
type input "**********"
click at [909, 354] on button "Continue" at bounding box center [899, 347] width 200 height 22
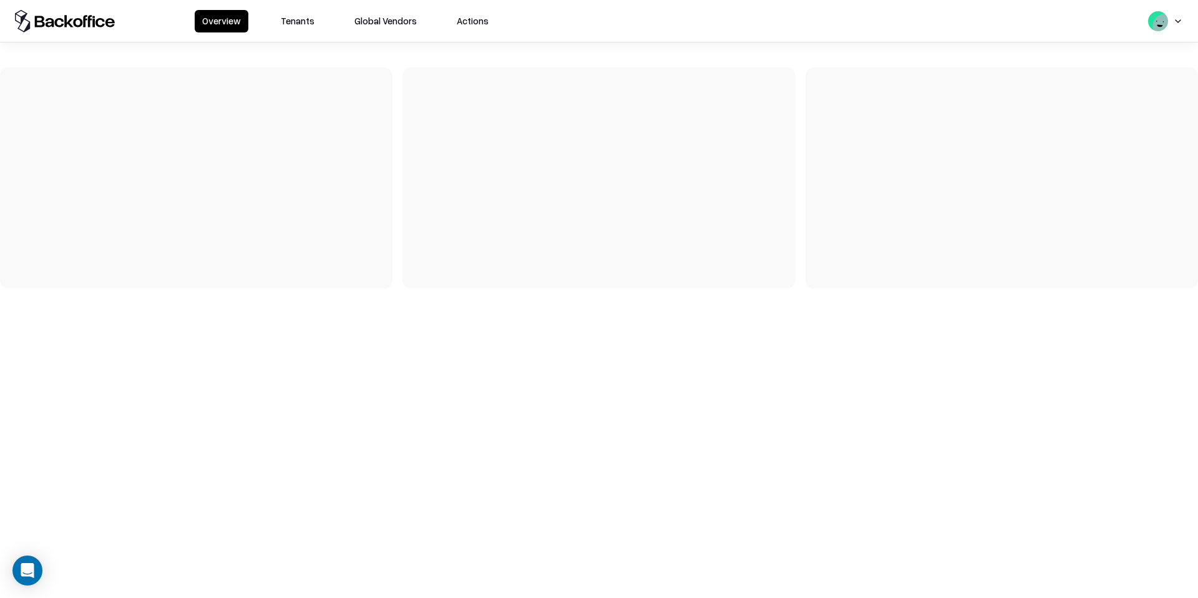
click at [291, 30] on button "Tenants" at bounding box center [297, 21] width 49 height 22
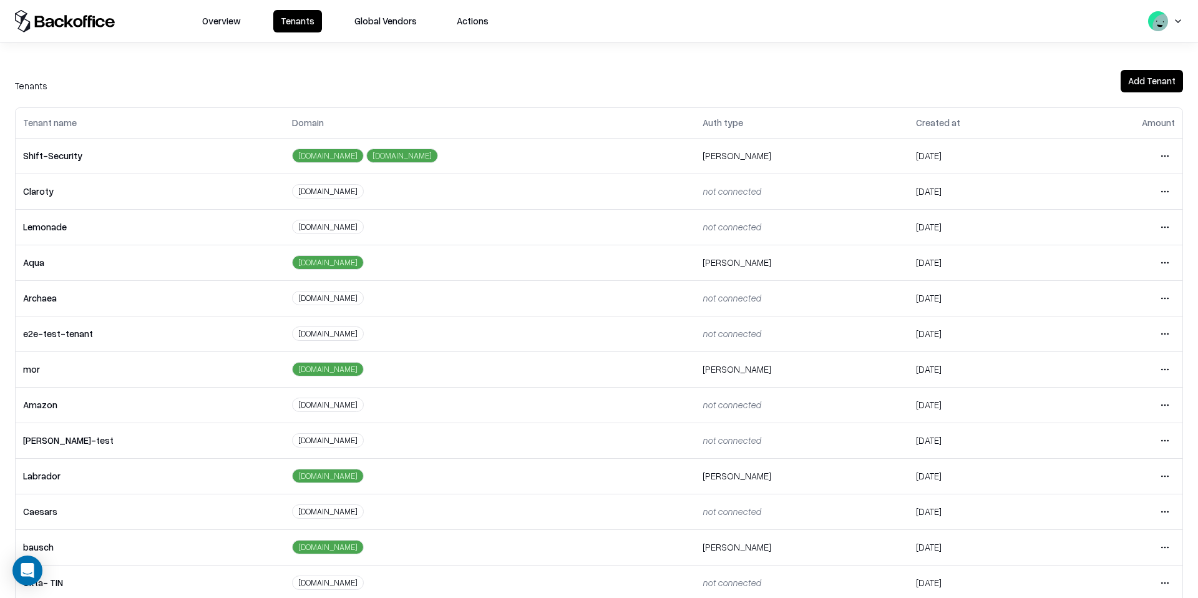
click at [1164, 544] on html "Overview Tenants Global Vendors Actions Tenants Add Tenant Tenant name Domain A…" at bounding box center [599, 299] width 1198 height 598
click at [1137, 501] on div "Login to tenant" at bounding box center [1112, 493] width 135 height 25
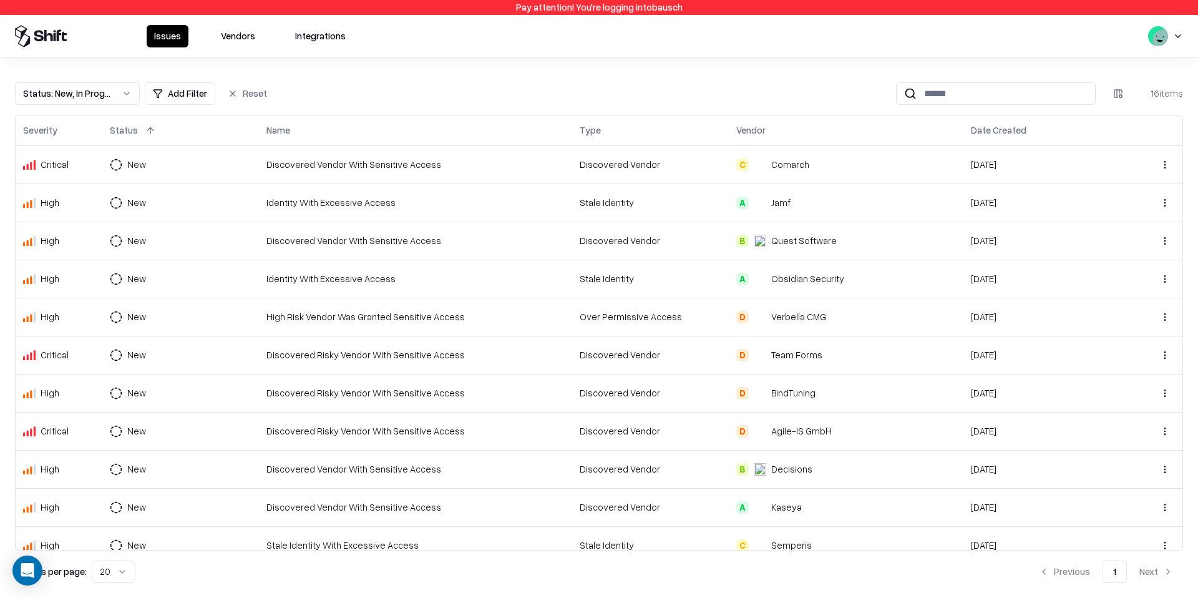
scroll to position [11, 0]
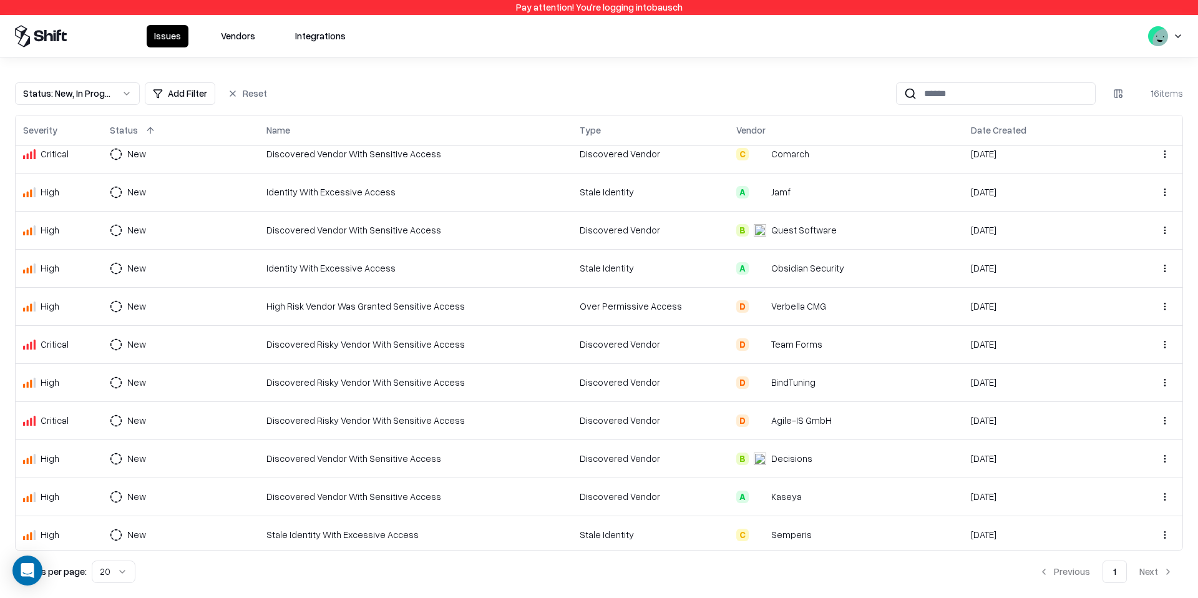
click at [363, 163] on td "Discovered Vendor With Sensitive Access" at bounding box center [415, 154] width 313 height 38
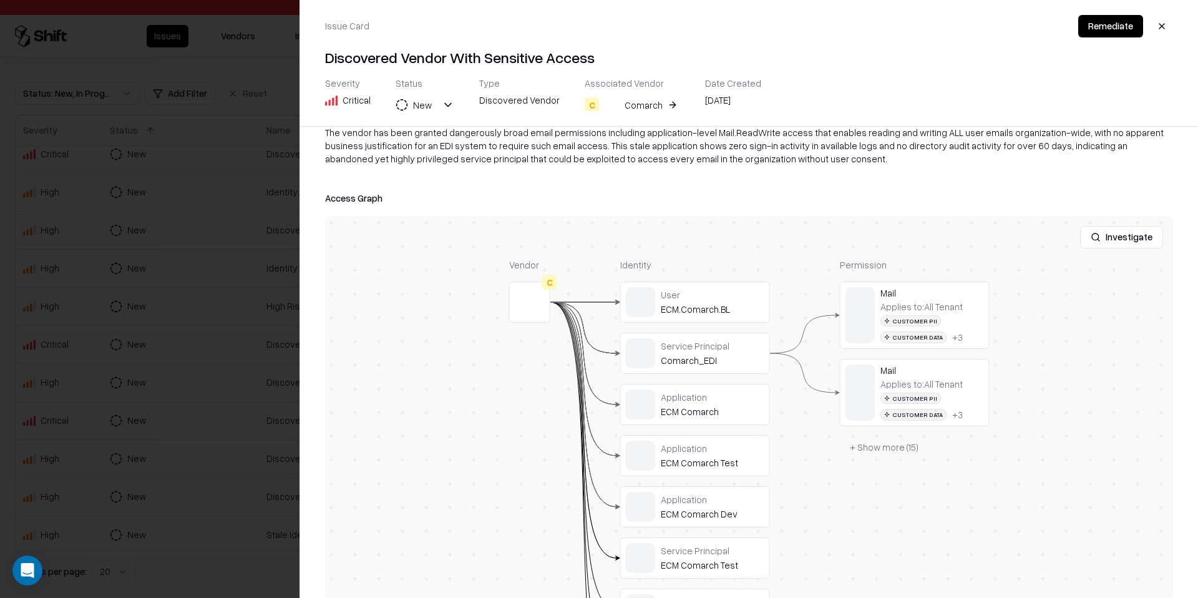
scroll to position [145, 0]
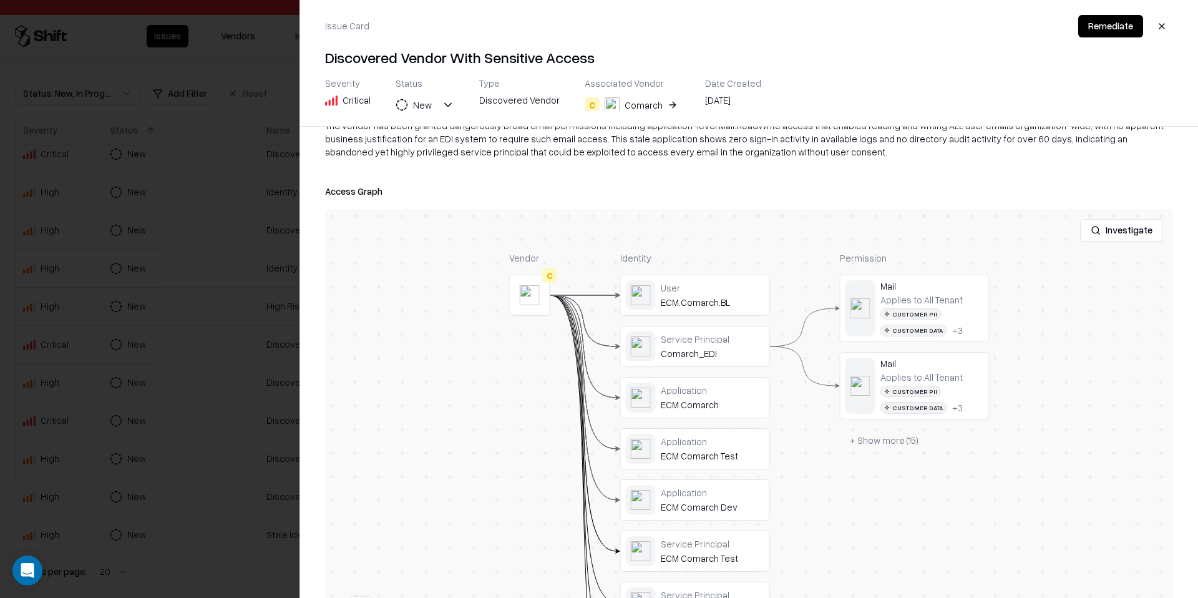
click at [892, 444] on button "+ Show more ( 15 )" at bounding box center [884, 440] width 89 height 22
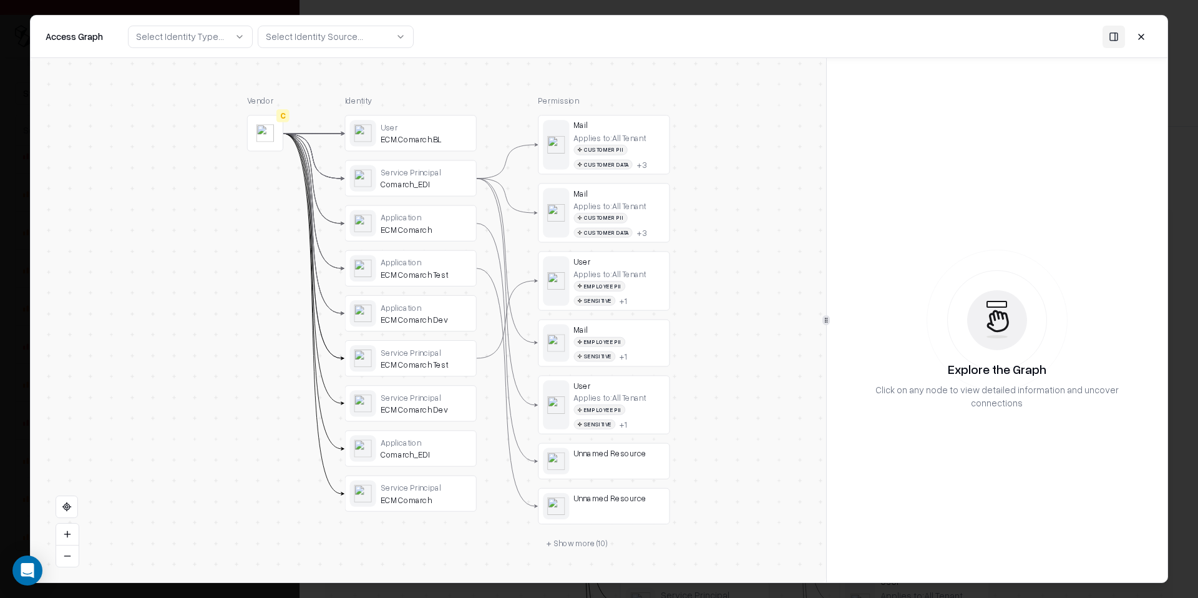
click at [1138, 31] on button at bounding box center [1141, 36] width 22 height 22
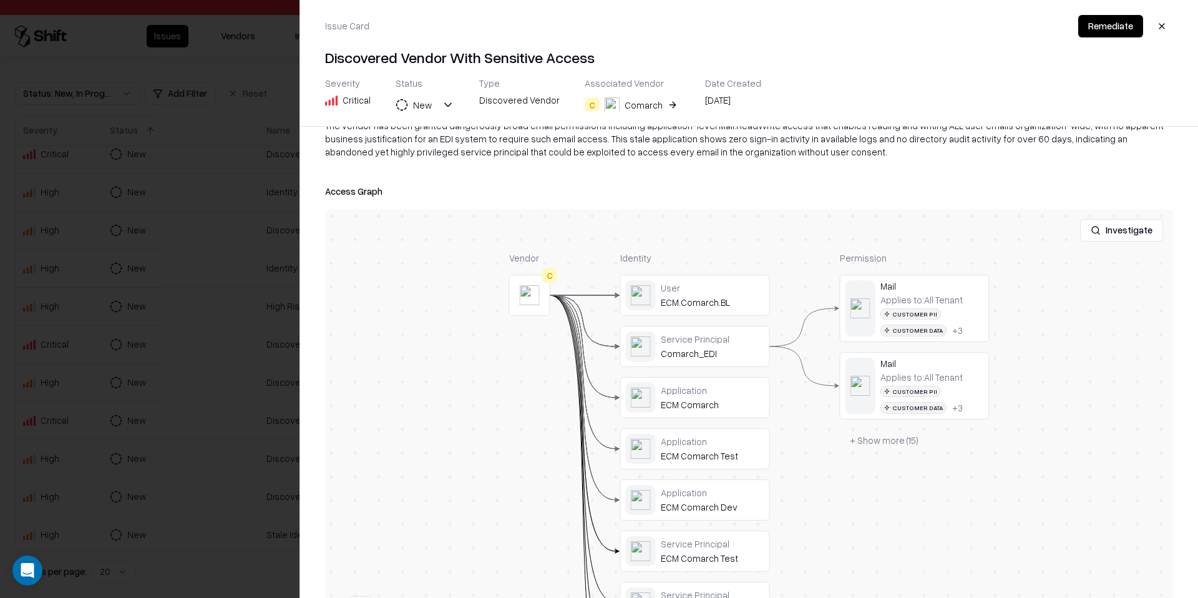
click at [665, 105] on button "C Comarch" at bounding box center [632, 105] width 95 height 22
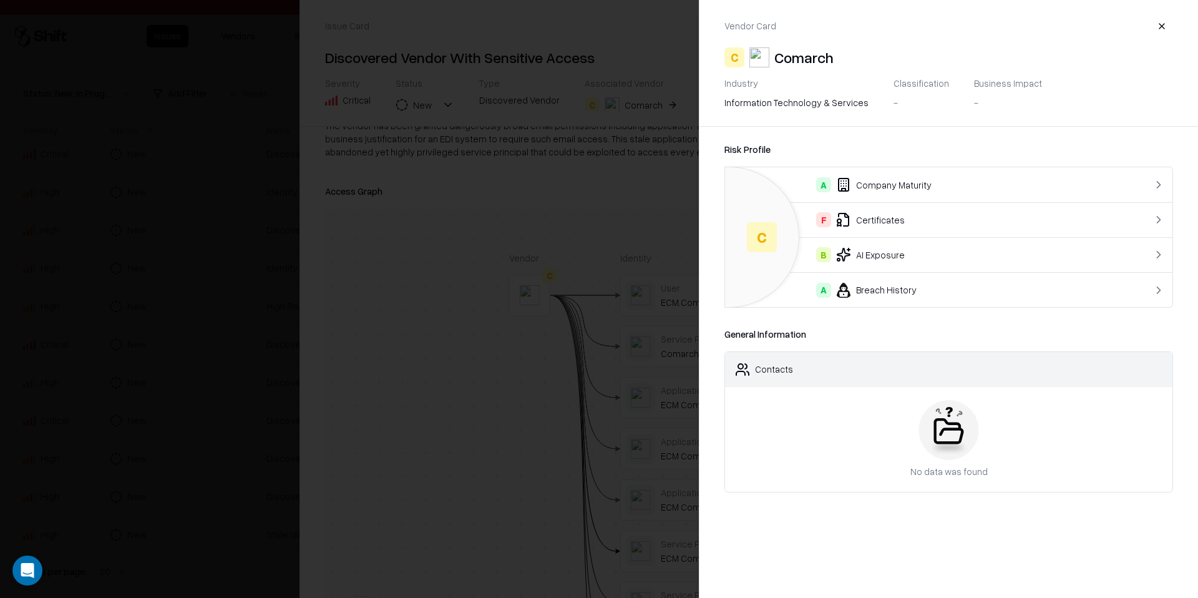
click at [1163, 25] on button "button" at bounding box center [1162, 26] width 22 height 22
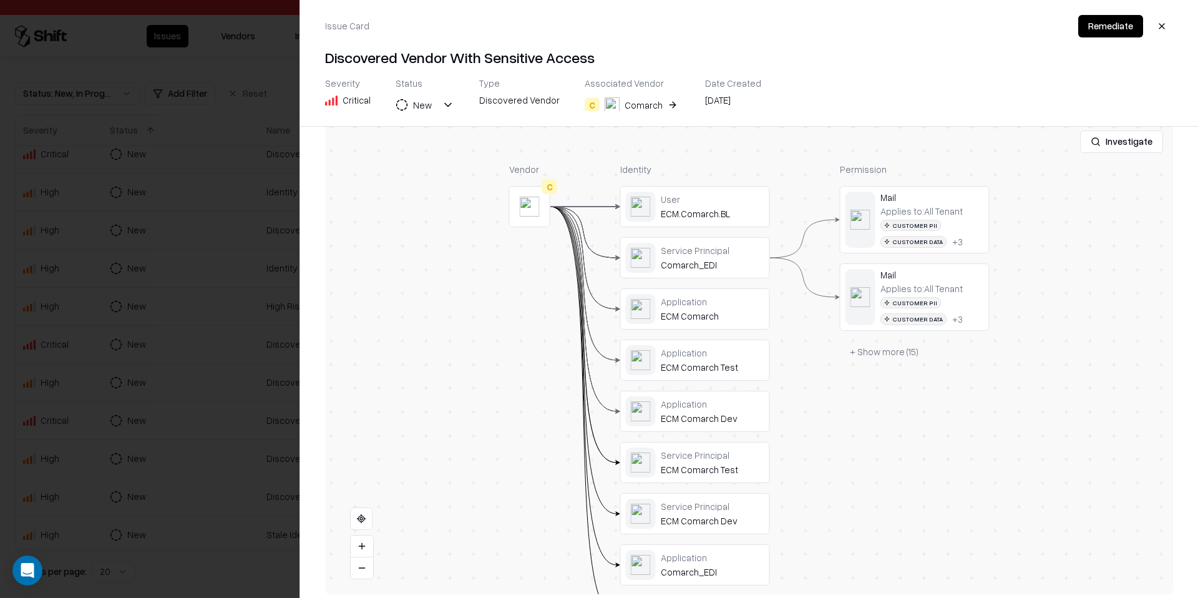
scroll to position [237, 0]
click at [0, 0] on button at bounding box center [0, 0] width 0 height 0
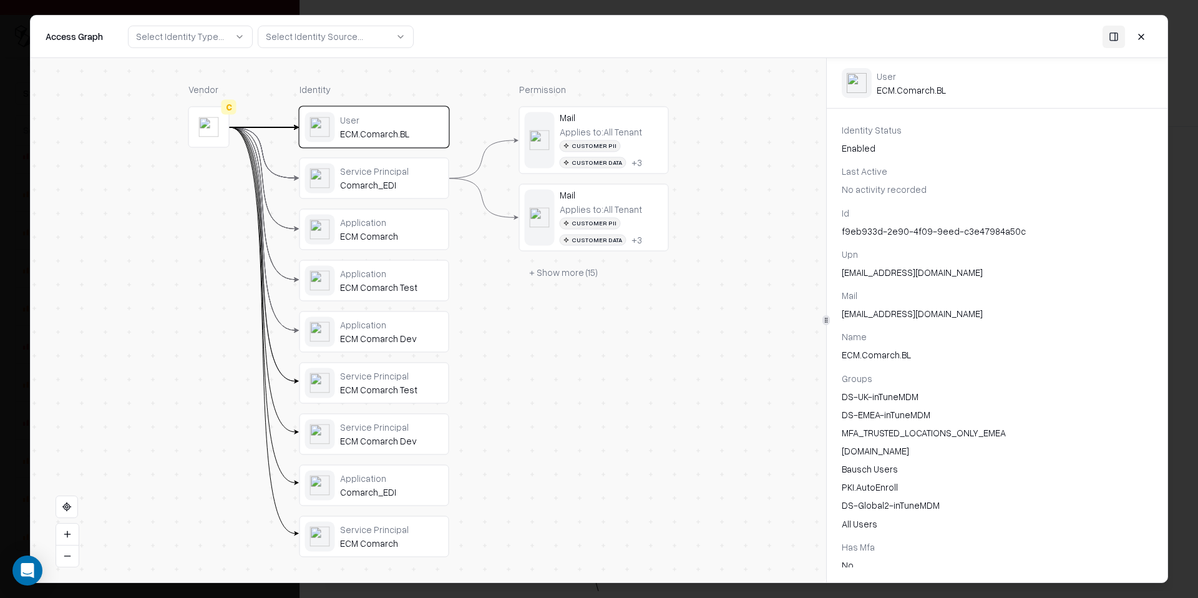
click at [922, 276] on div "ECM.Comarch.BL@bausch.com" at bounding box center [997, 272] width 311 height 13
click at [922, 275] on div "ECM.Comarch.BL@bausch.com" at bounding box center [997, 272] width 311 height 13
click at [922, 274] on div "ECM.Comarch.BL@bausch.com" at bounding box center [997, 272] width 311 height 13
click at [947, 274] on div "ECM.Comarch.BL@bausch.com" at bounding box center [997, 272] width 311 height 13
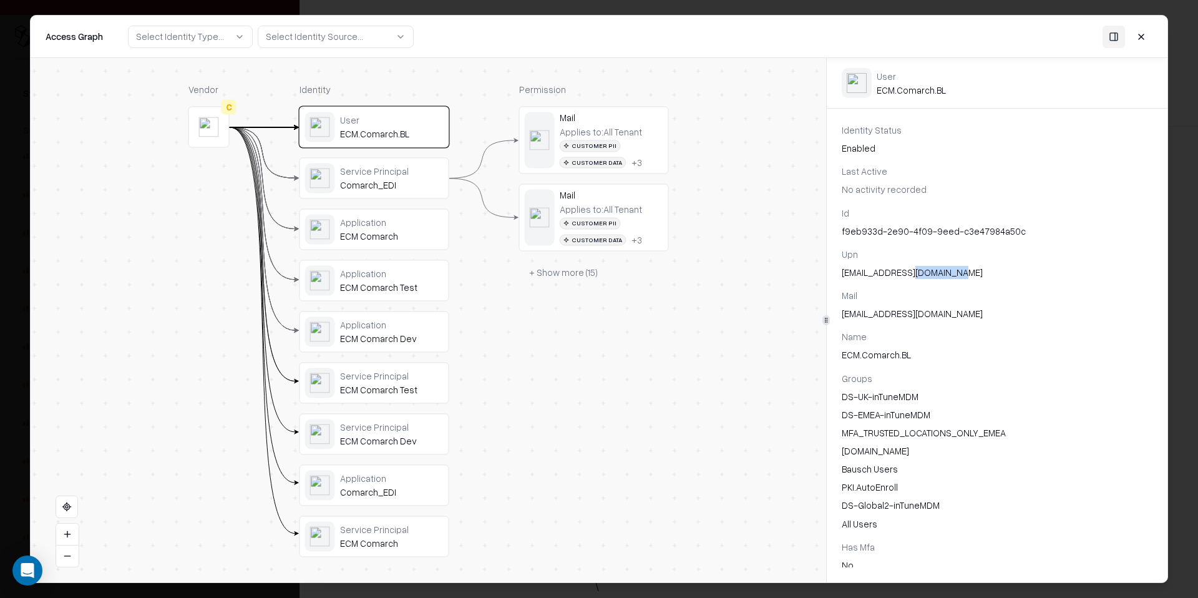
drag, startPoint x: 981, startPoint y: 274, endPoint x: 918, endPoint y: 275, distance: 63.0
click at [918, 275] on div "ECM.Comarch.BL@bausch.com" at bounding box center [997, 272] width 311 height 13
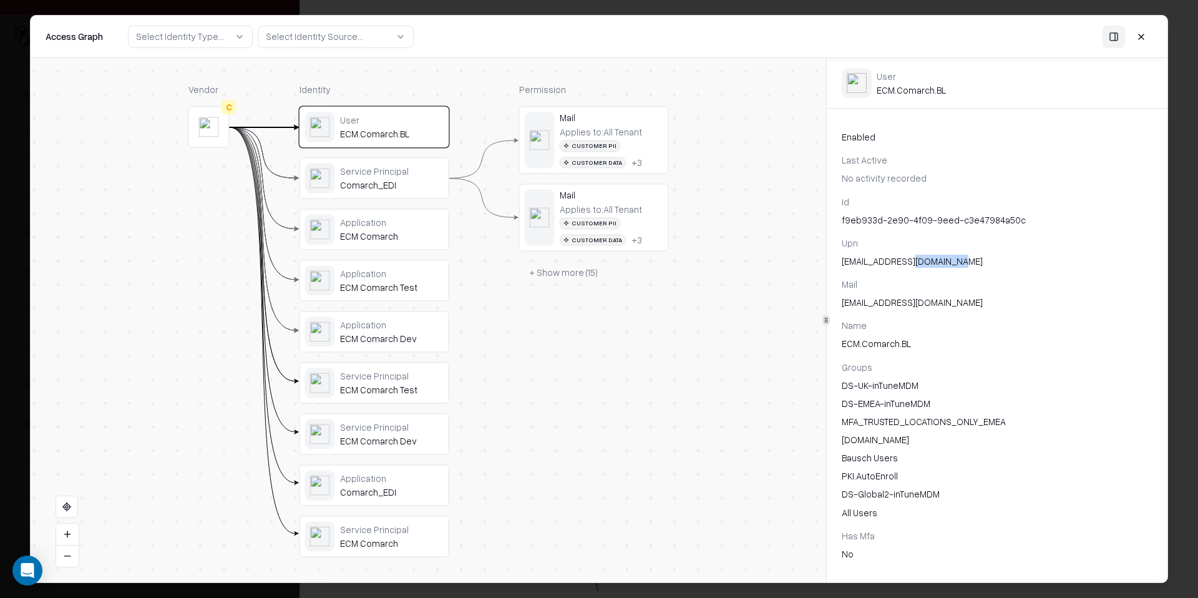
scroll to position [18, 0]
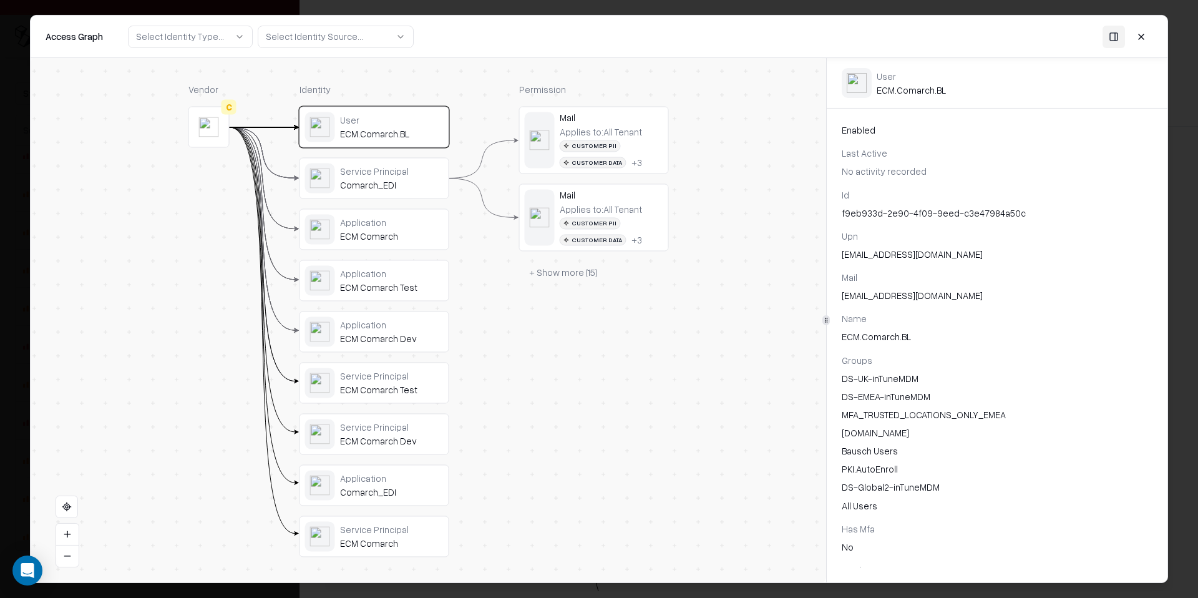
click at [865, 261] on div "Id f9eb933d-2e90-4f09-9eed-c3e47984a50c Upn ECM.Comarch.BL@bausch.com Mail ECM.…" at bounding box center [997, 515] width 341 height 655
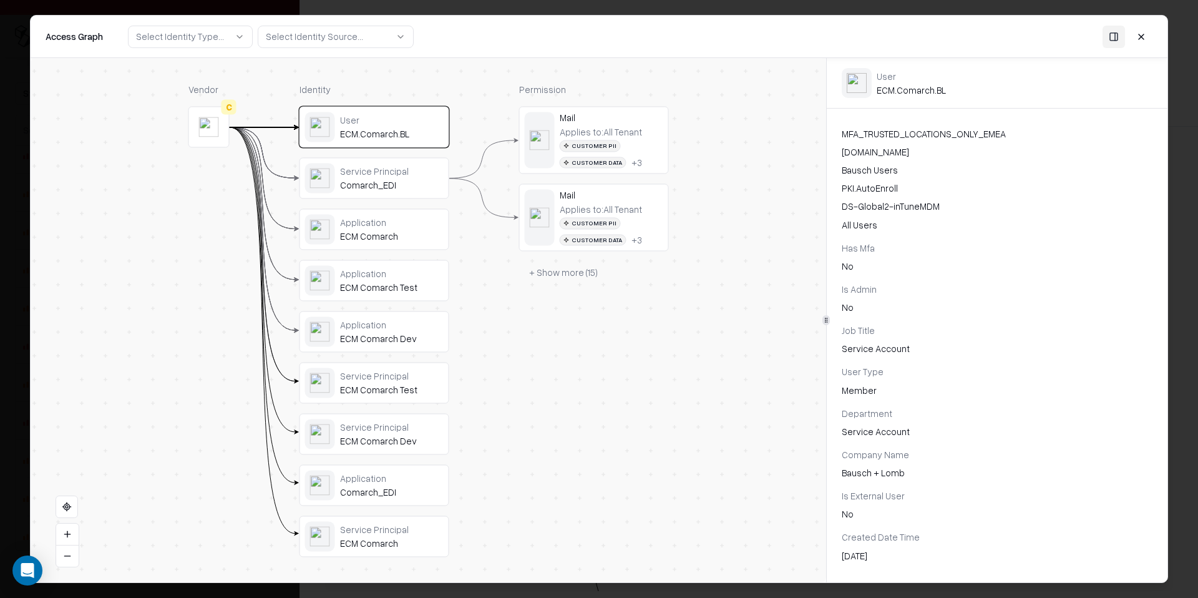
scroll to position [0, 0]
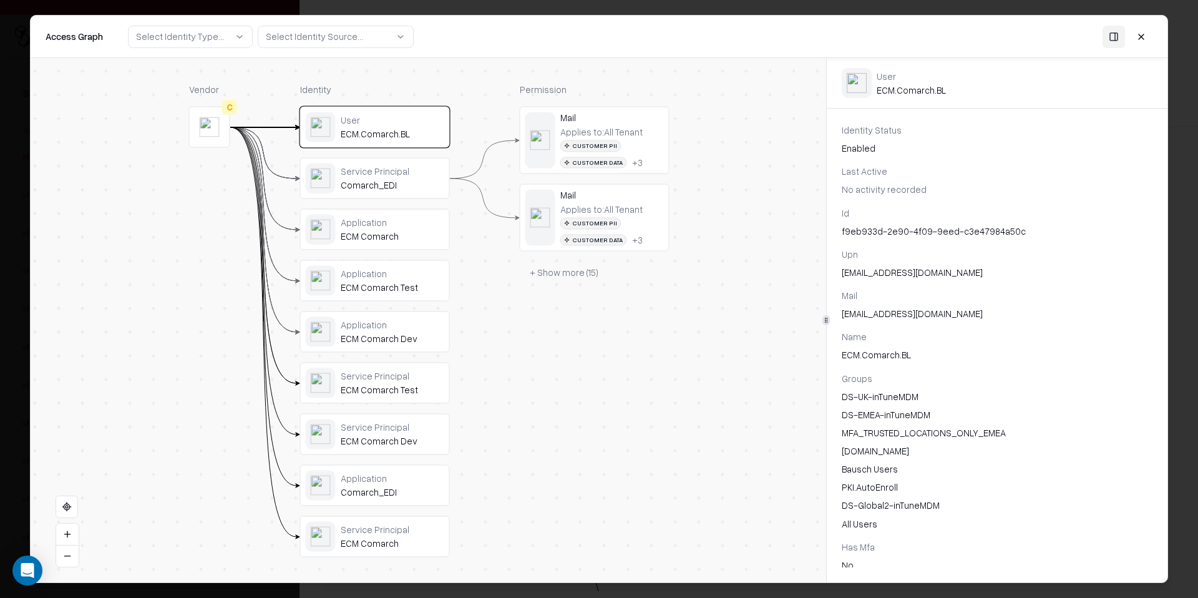
click at [632, 160] on div "+ 3" at bounding box center [637, 162] width 11 height 11
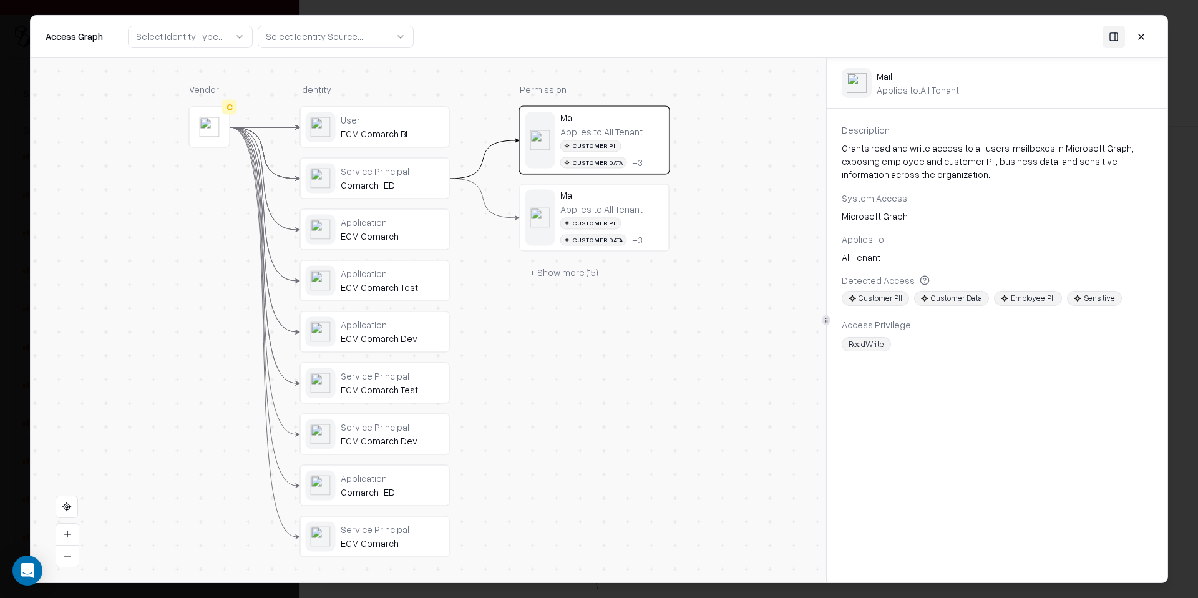
click at [920, 280] on icon at bounding box center [925, 280] width 10 height 10
click at [424, 489] on div "Comarch_EDI" at bounding box center [393, 492] width 104 height 11
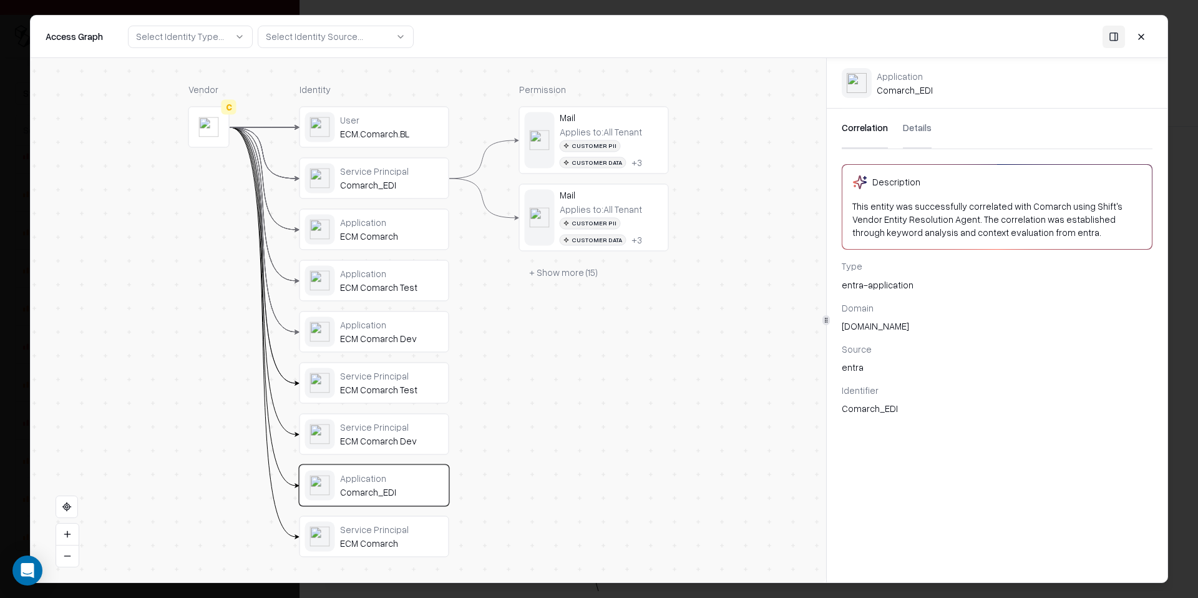
click at [424, 489] on div "Comarch_EDI" at bounding box center [392, 492] width 104 height 11
click at [399, 445] on div "ECM Comarch Dev" at bounding box center [392, 441] width 104 height 11
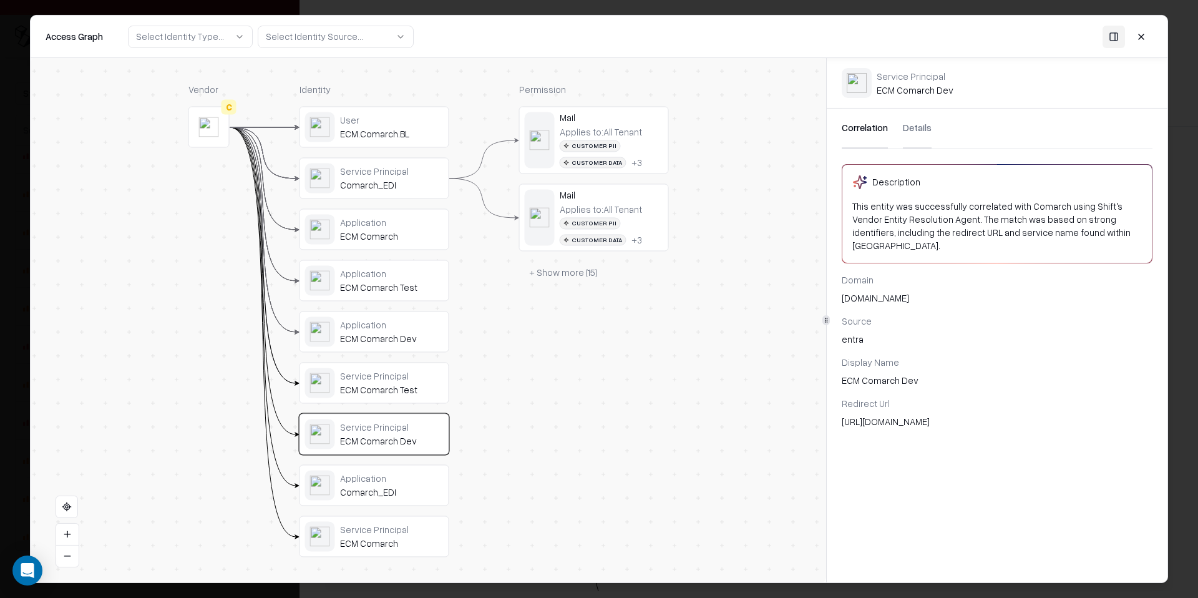
click at [397, 402] on div "Service Principal ECM Comarch Test" at bounding box center [375, 383] width 150 height 41
click at [384, 351] on div "Application ECM Comarch Dev" at bounding box center [375, 331] width 150 height 41
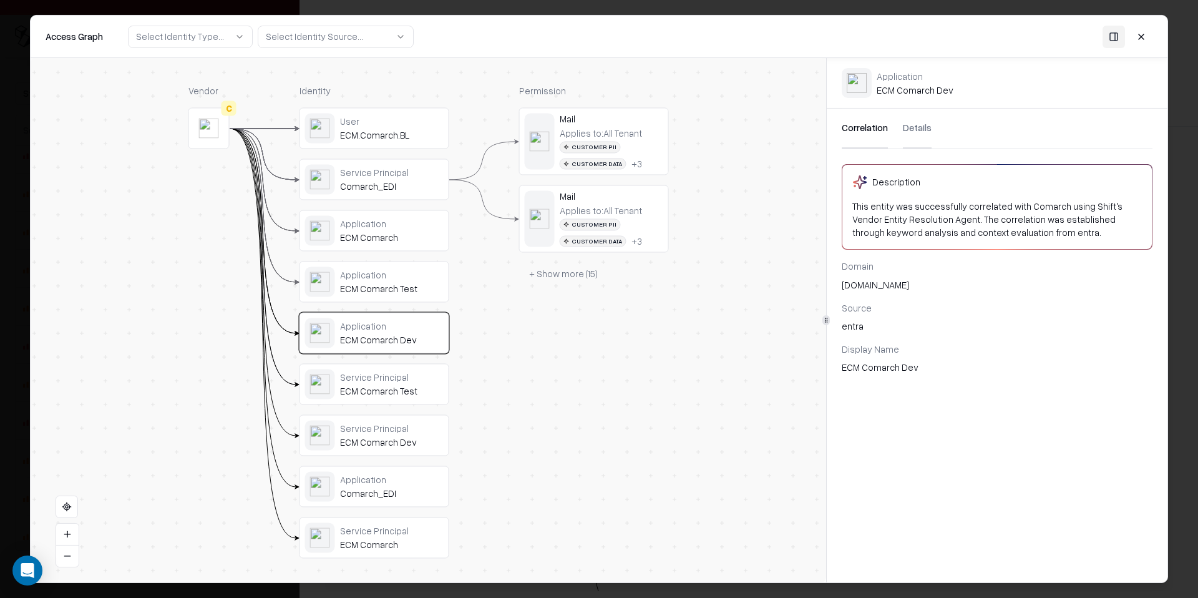
click at [923, 120] on button "Details" at bounding box center [917, 129] width 29 height 40
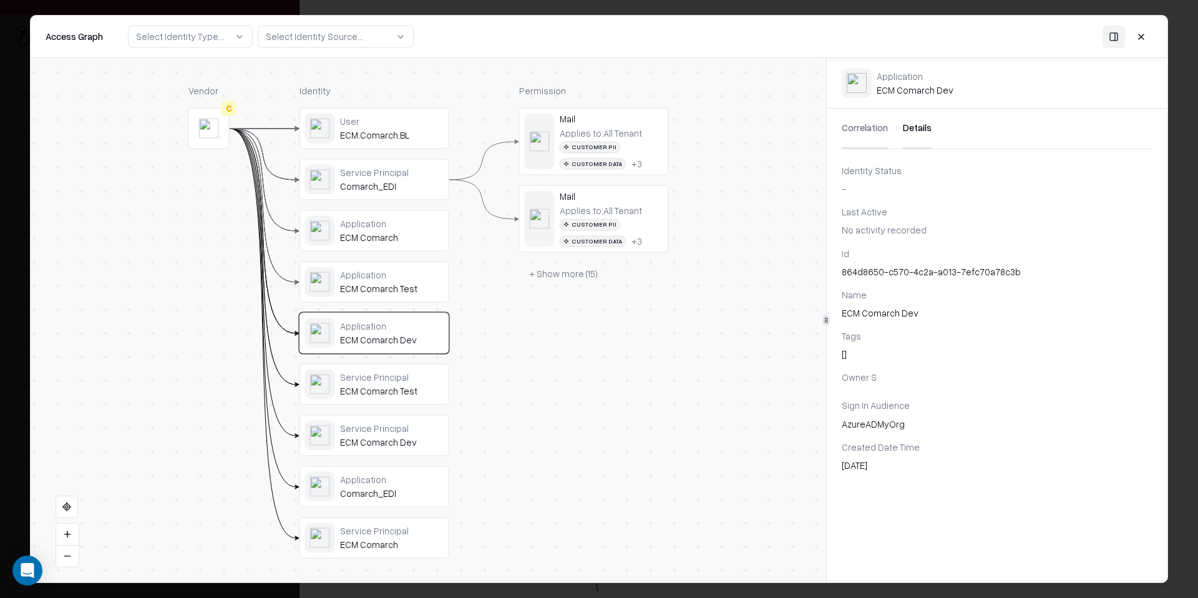
click at [365, 301] on div "Application ECM Comarch Test" at bounding box center [374, 282] width 149 height 40
click at [363, 240] on div "ECM Comarch" at bounding box center [392, 237] width 104 height 11
click at [372, 176] on div "Service Principal" at bounding box center [392, 172] width 104 height 11
click at [388, 125] on div "User" at bounding box center [392, 120] width 104 height 11
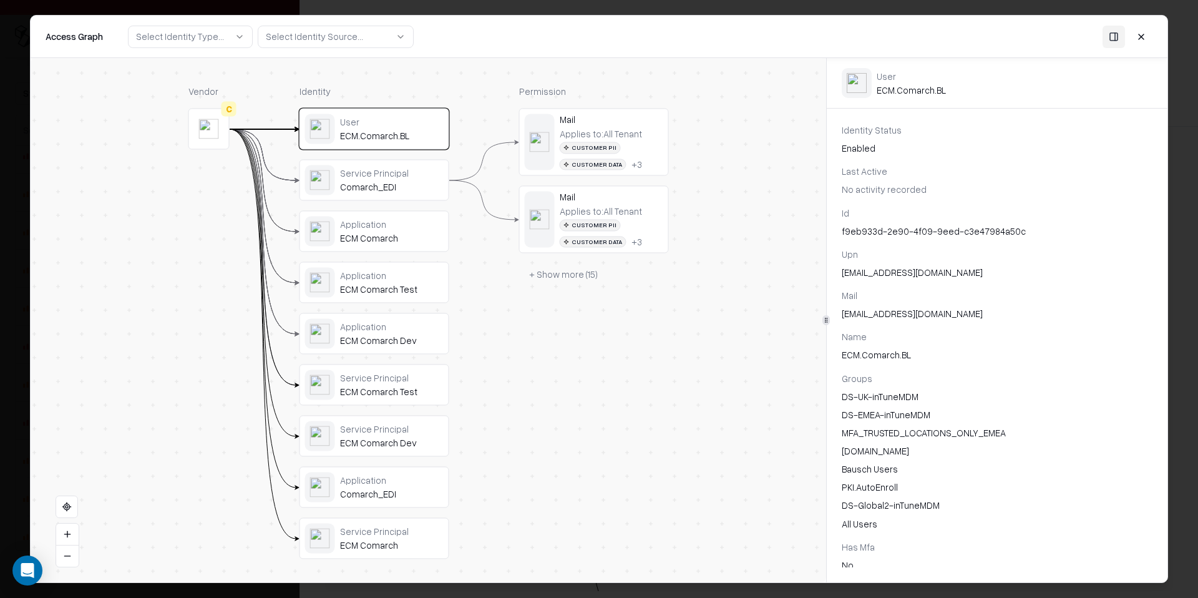
click at [535, 275] on button "+ Show more ( 15 )" at bounding box center [563, 274] width 89 height 22
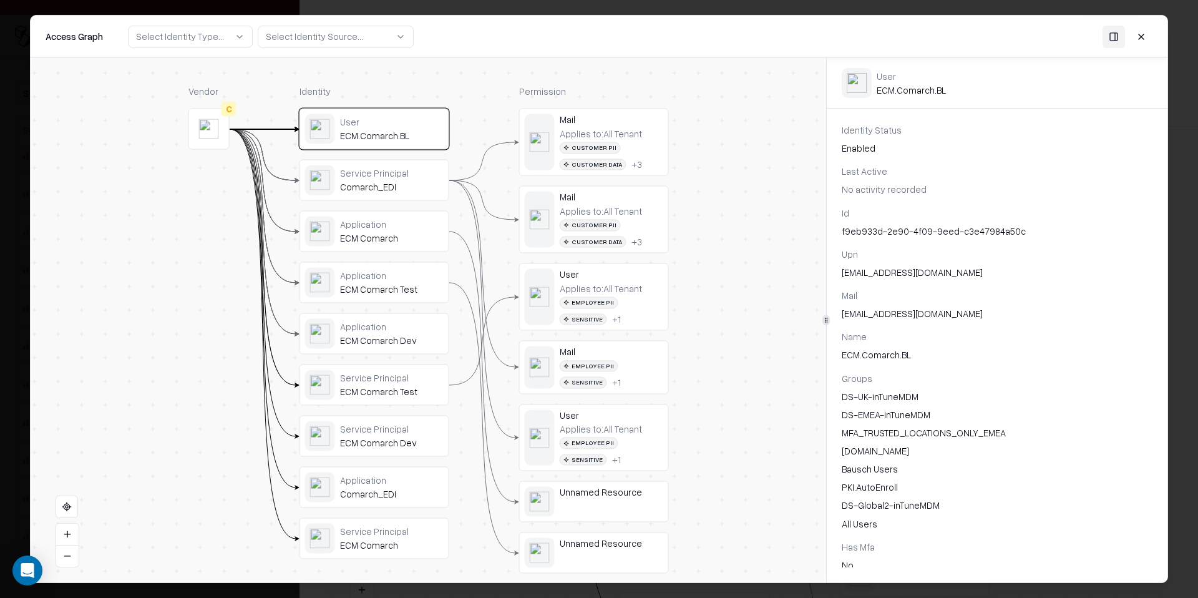
click at [391, 278] on div "Application" at bounding box center [392, 275] width 104 height 11
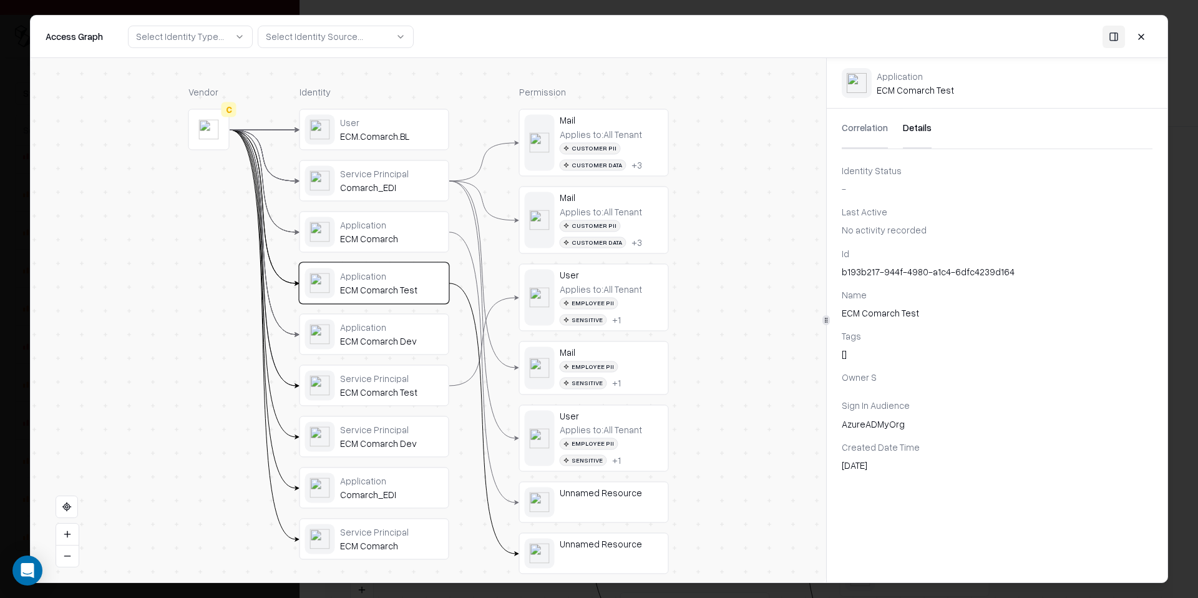
click at [391, 374] on div "Service Principal" at bounding box center [392, 378] width 104 height 11
